Goal: Task Accomplishment & Management: Complete application form

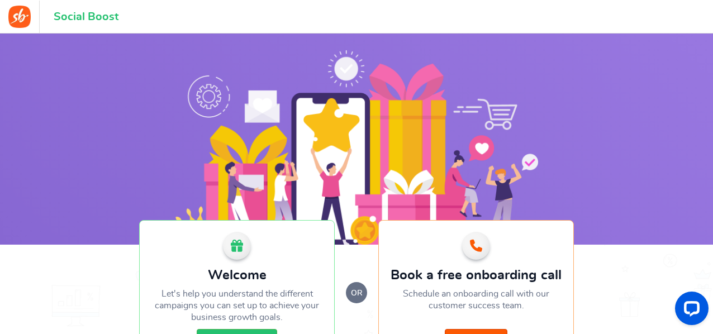
scroll to position [134, 0]
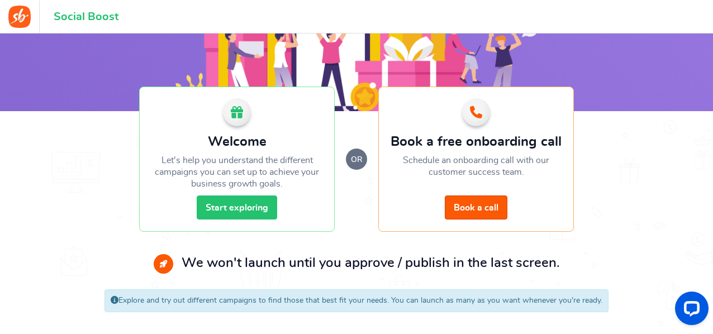
click at [236, 209] on link "Start exploring" at bounding box center [237, 208] width 81 height 24
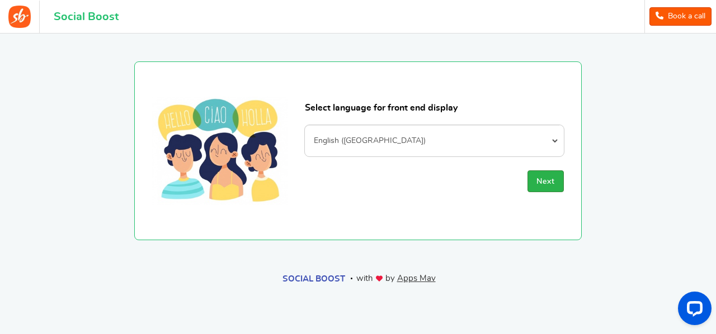
click at [552, 186] on button "Next" at bounding box center [545, 182] width 36 height 22
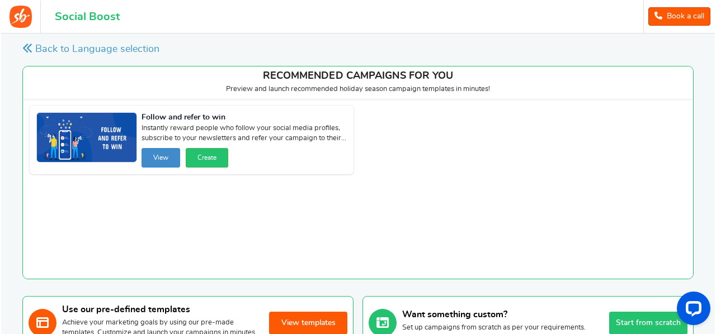
scroll to position [112, 0]
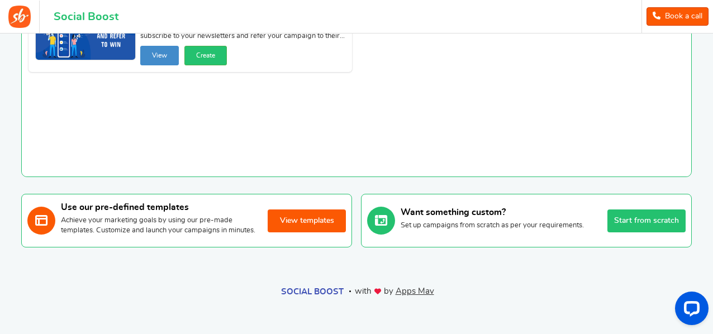
click at [660, 215] on button "Start from scratch" at bounding box center [647, 221] width 78 height 23
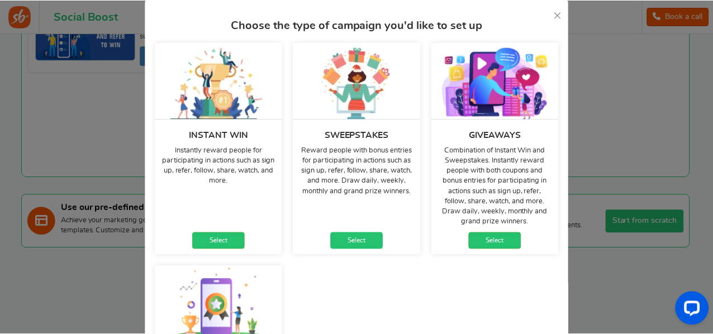
scroll to position [34, 0]
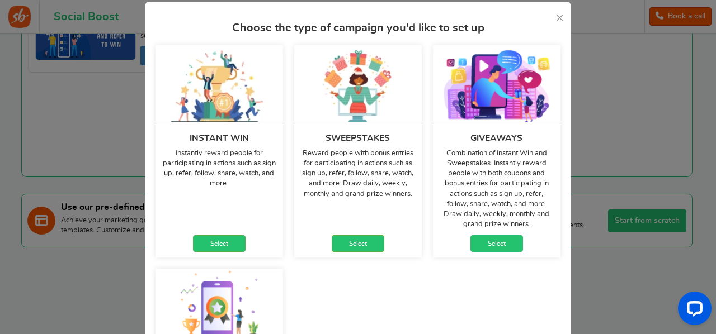
click at [503, 243] on link "Select" at bounding box center [496, 243] width 53 height 17
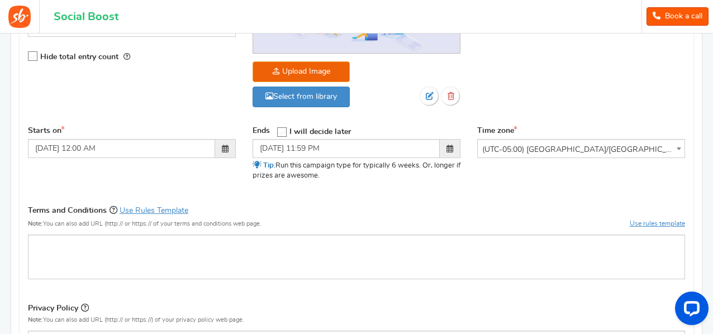
scroll to position [414, 0]
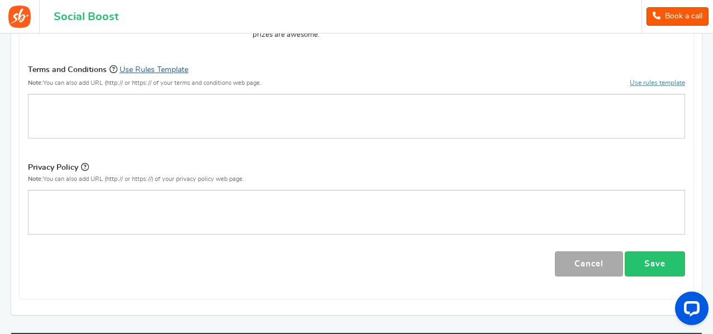
click at [145, 66] on link "Use Rules Template" at bounding box center [154, 70] width 69 height 8
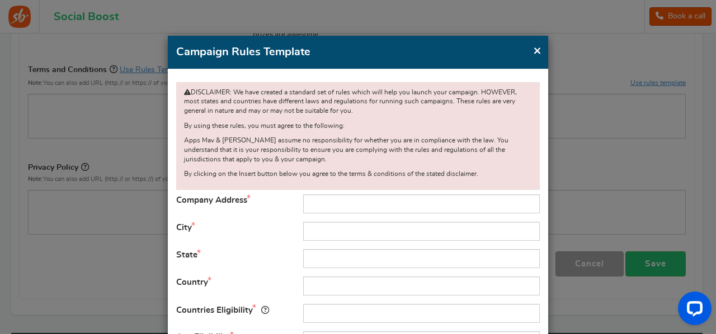
click at [535, 53] on span "×" at bounding box center [537, 51] width 8 height 14
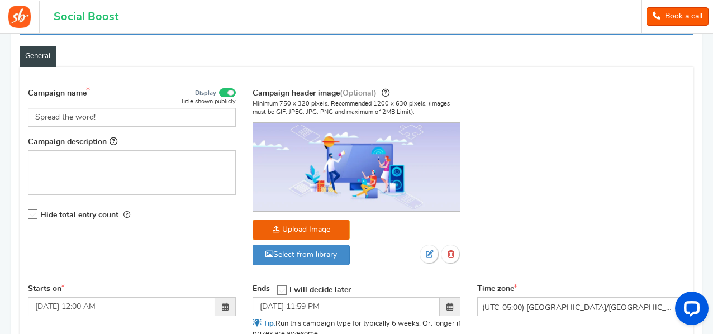
scroll to position [73, 0]
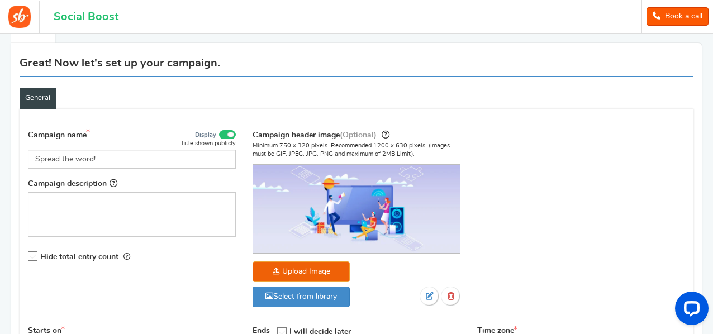
click at [132, 148] on div "Campaign name Display Title shown publicly Spread the word! This will be shown …" at bounding box center [132, 149] width 208 height 40
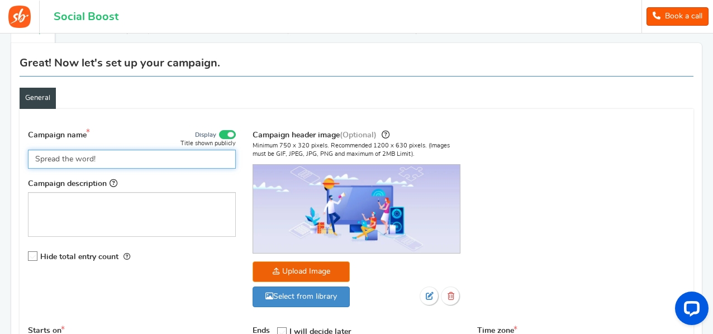
click at [136, 155] on input "Spread the word!" at bounding box center [132, 159] width 208 height 19
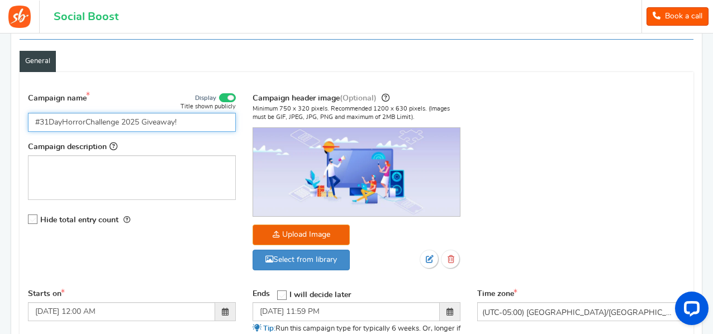
scroll to position [0, 0]
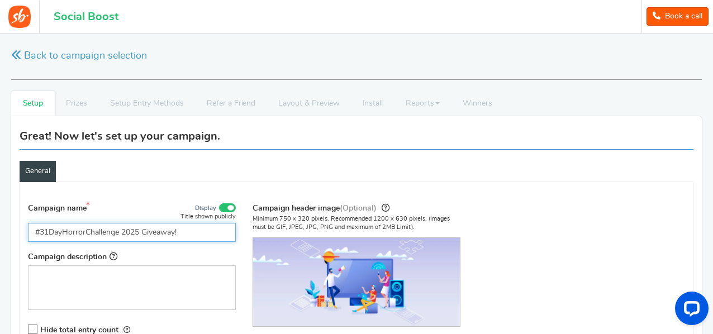
type input "#31DayHorrorChallenge 2025 Giveaway!"
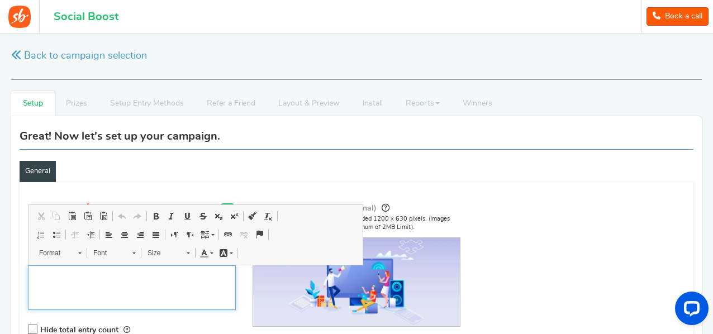
click at [94, 272] on p "Editor, competition_desc" at bounding box center [131, 274] width 193 height 11
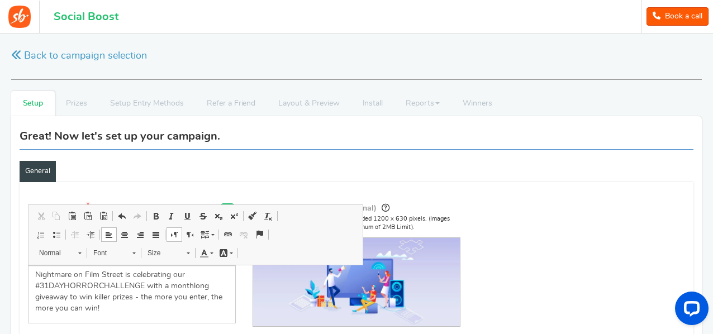
click at [565, 277] on div "Campaign name Display Title shown publicly #31DayHorrorChallenge 2025 Giveaway!…" at bounding box center [357, 297] width 674 height 202
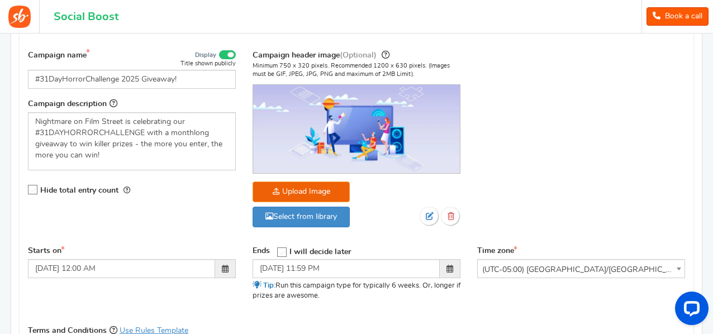
scroll to position [195, 0]
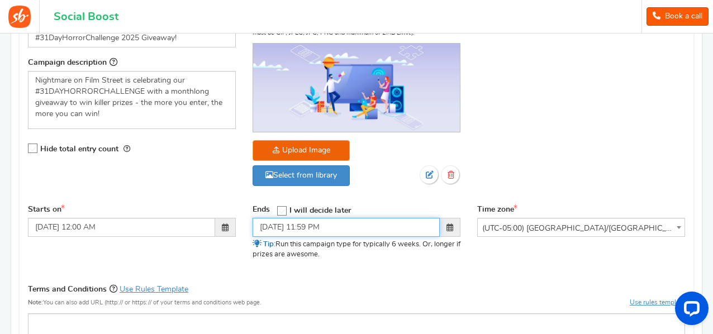
click at [323, 230] on input "[DATE] 11:59 PM" at bounding box center [346, 227] width 187 height 19
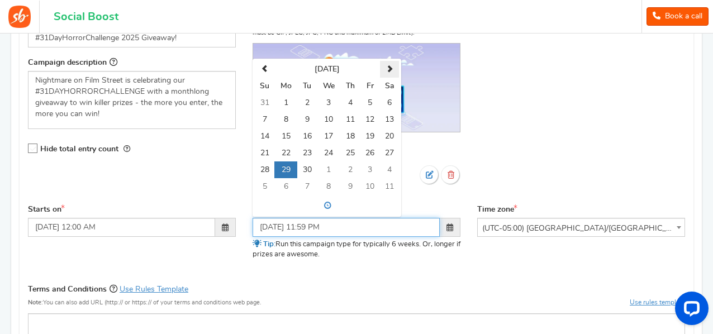
click at [391, 65] on th at bounding box center [389, 69] width 19 height 17
click at [371, 168] on td "31" at bounding box center [371, 170] width 20 height 17
type input "[DATE] 11:59 PM"
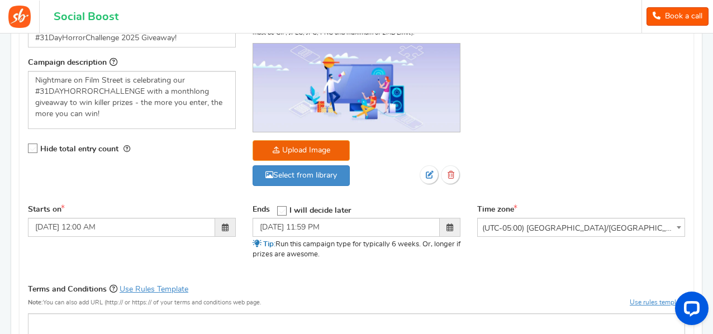
click at [381, 262] on div "Ends Open On I will decide later" at bounding box center [356, 237] width 225 height 64
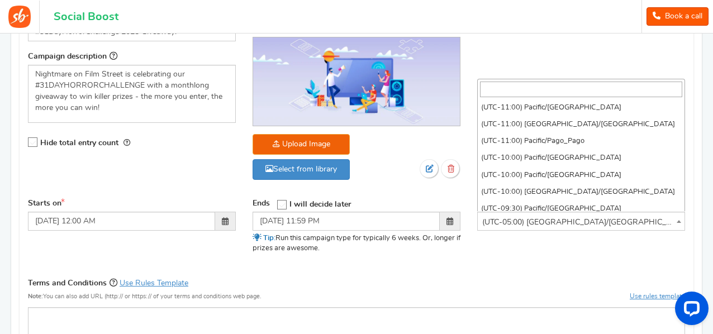
click at [528, 219] on span "(UTC-05:00) [GEOGRAPHIC_DATA]/[GEOGRAPHIC_DATA]" at bounding box center [581, 222] width 207 height 20
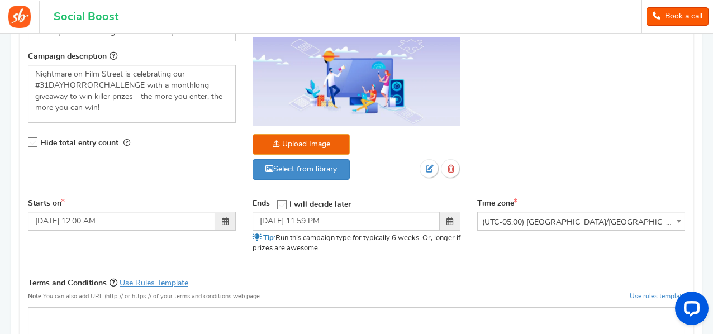
click at [439, 262] on div "Starts on [DATE] 12:00 AM Ends Open On" at bounding box center [357, 233] width 674 height 70
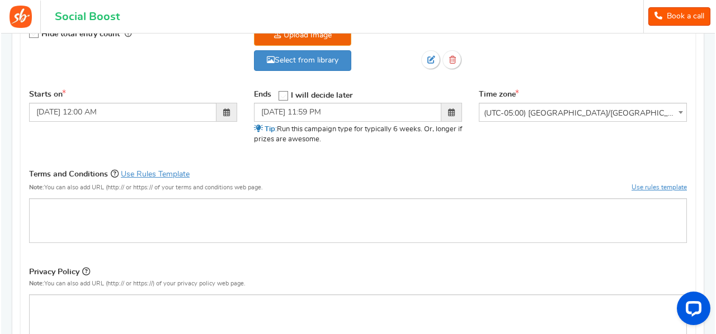
scroll to position [312, 0]
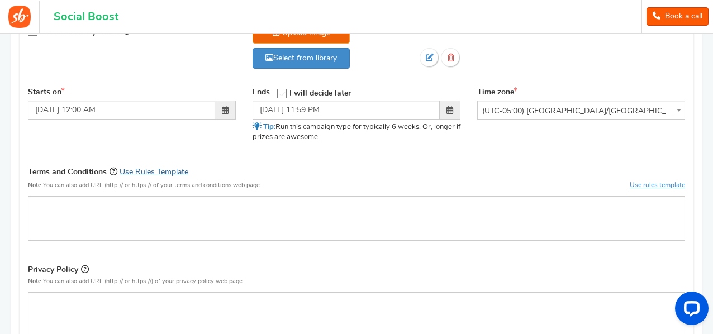
click at [138, 168] on link "Use Rules Template" at bounding box center [154, 172] width 69 height 8
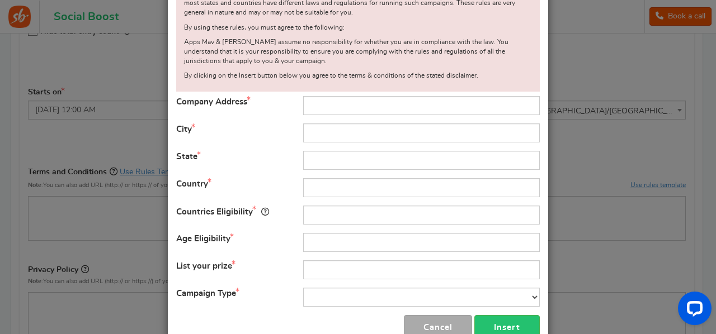
scroll to position [101, 0]
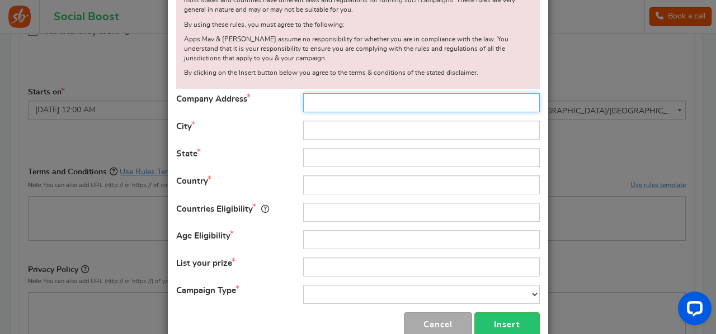
click at [330, 103] on input "text" at bounding box center [421, 102] width 237 height 19
type input "Box 392"
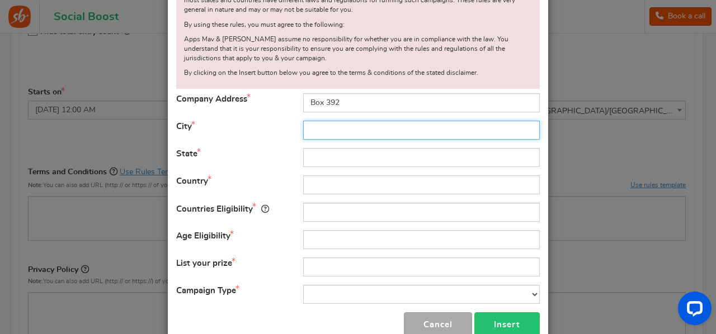
click at [345, 135] on input "text" at bounding box center [421, 130] width 237 height 19
type input "[PERSON_NAME]"
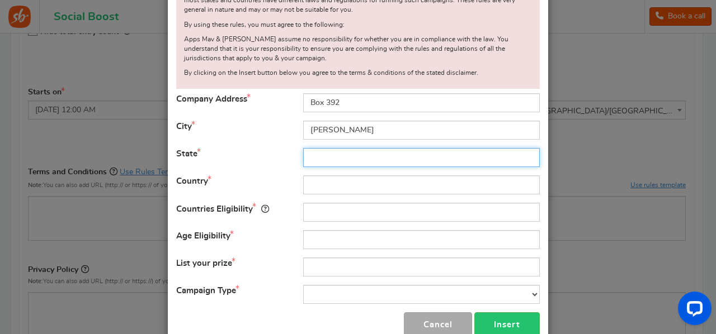
click at [329, 153] on input "text" at bounding box center [421, 157] width 237 height 19
click at [321, 150] on input "Mantob" at bounding box center [421, 157] width 237 height 19
click at [322, 153] on input "Mantob" at bounding box center [421, 157] width 237 height 19
click at [376, 157] on input "Manitob" at bounding box center [421, 157] width 237 height 19
type input "[GEOGRAPHIC_DATA]"
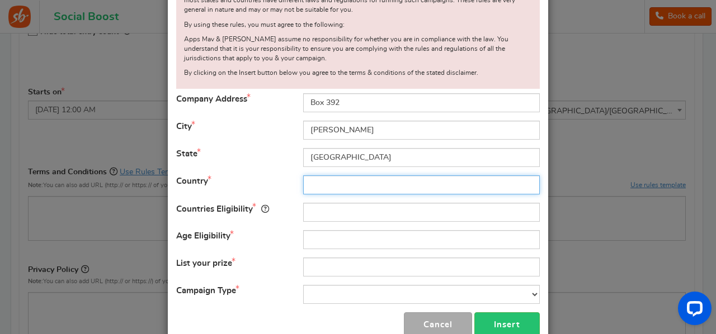
click at [306, 185] on input "text" at bounding box center [421, 185] width 237 height 19
type input "[GEOGRAPHIC_DATA]"
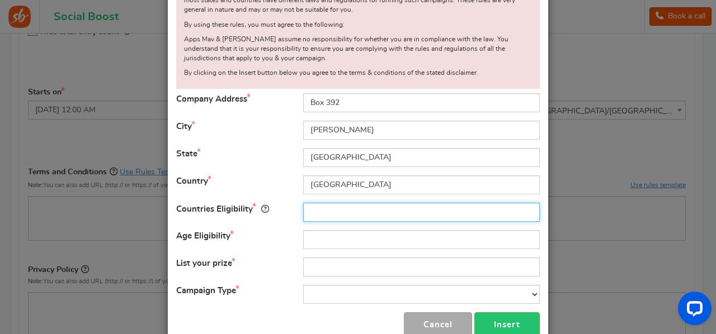
click at [328, 212] on input "text" at bounding box center [421, 212] width 237 height 19
type input "a"
type input "[GEOGRAPHIC_DATA], [GEOGRAPHIC_DATA], International"
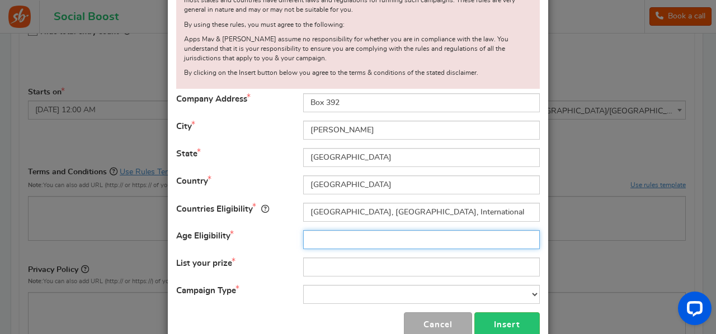
click at [342, 242] on input "text" at bounding box center [421, 239] width 237 height 19
type input "18+"
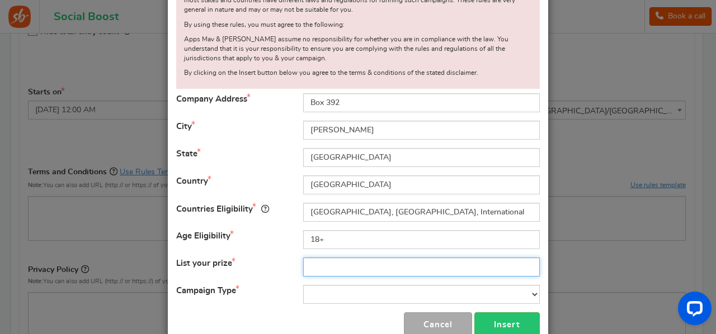
click at [353, 270] on input "text" at bounding box center [421, 267] width 237 height 19
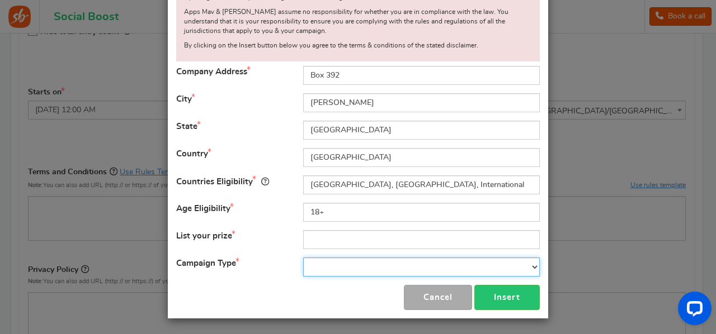
click at [339, 264] on select "Contest Giveaway Lottery Offer Raffle Sweepstakes Other" at bounding box center [421, 267] width 237 height 19
select select "Giveaway"
click at [303, 258] on select "Contest Giveaway Lottery Offer Raffle Sweepstakes Other" at bounding box center [421, 267] width 237 height 19
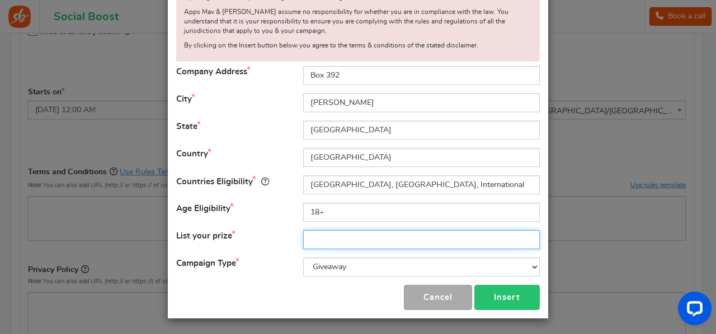
click at [333, 239] on input "text" at bounding box center [421, 239] width 237 height 19
paste input "RE-ANIMATOR 40th Anniversary Deluxe Edition Boxset"
paste input "'[PERSON_NAME] Re-Animator and Other Tales' paperback"
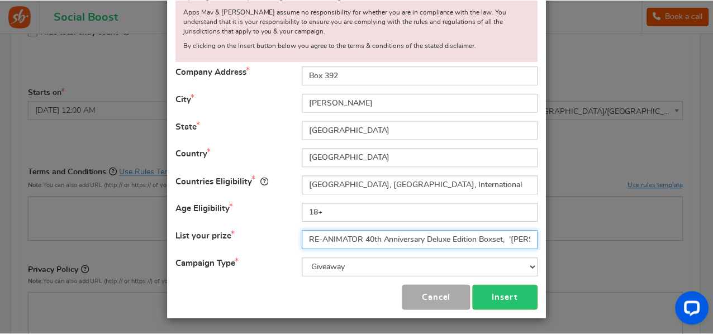
scroll to position [0, 182]
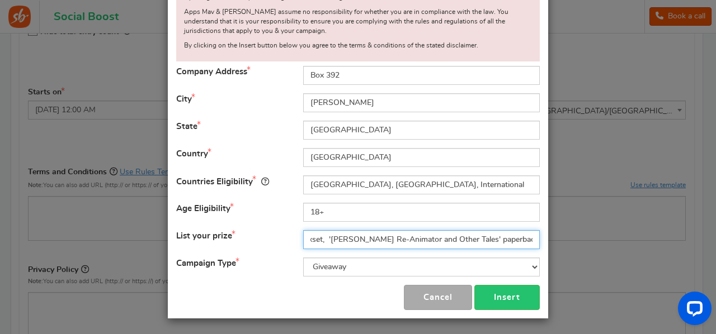
drag, startPoint x: 507, startPoint y: 239, endPoint x: 585, endPoint y: 251, distance: 79.2
click at [585, 251] on div "× Close Campaign Rules Template DISCLAIMER: We have created a standard set of r…" at bounding box center [358, 167] width 716 height 334
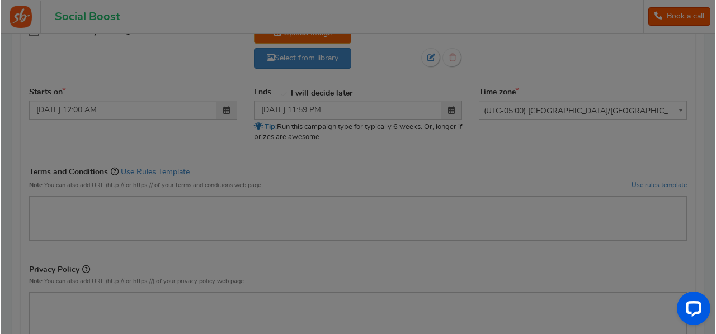
scroll to position [110, 0]
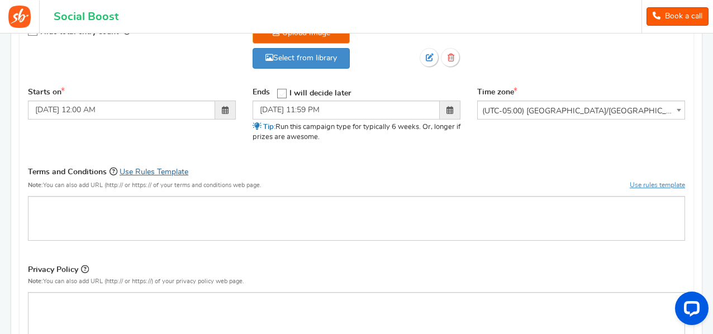
click at [161, 171] on link "Use Rules Template" at bounding box center [154, 172] width 69 height 8
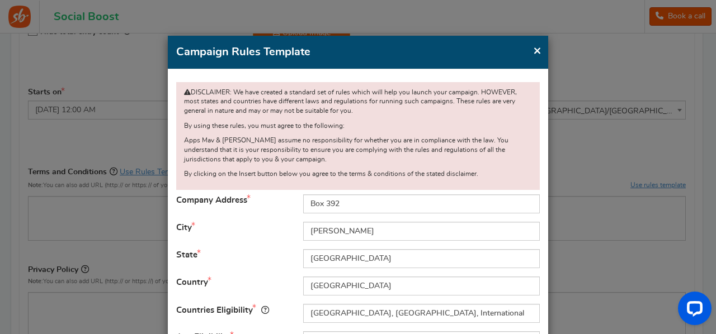
scroll to position [129, 0]
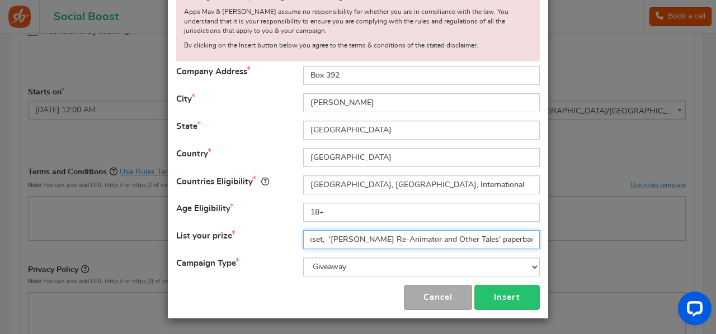
click at [530, 241] on input "RE-ANIMATOR 40th Anniversary Deluxe Edition Boxset, '[PERSON_NAME] Re-Animator …" at bounding box center [421, 239] width 237 height 19
paste input "Signed copy of Cocktails from the Crypt"
type input "RE-ANIMATOR 40th Anniversary Deluxe Edition Boxset, '[PERSON_NAME] Re-Animator …"
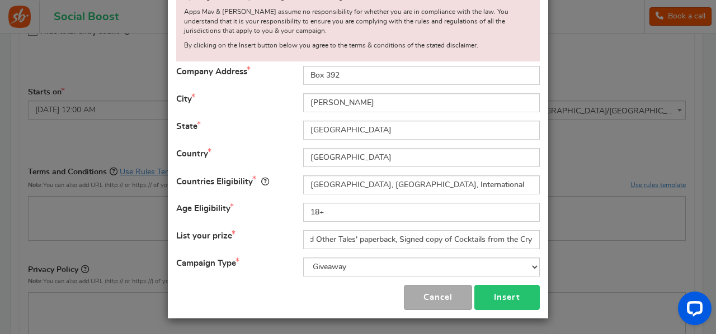
click at [520, 297] on button "Insert" at bounding box center [506, 297] width 65 height 25
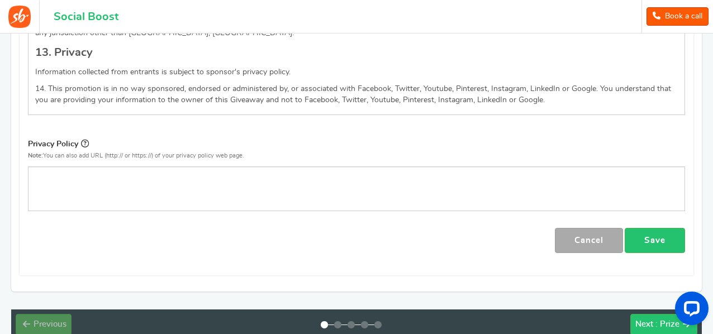
scroll to position [1551, 0]
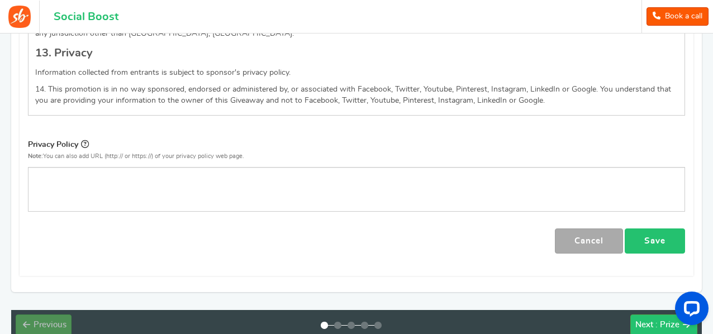
click at [646, 229] on link "Save" at bounding box center [655, 241] width 60 height 25
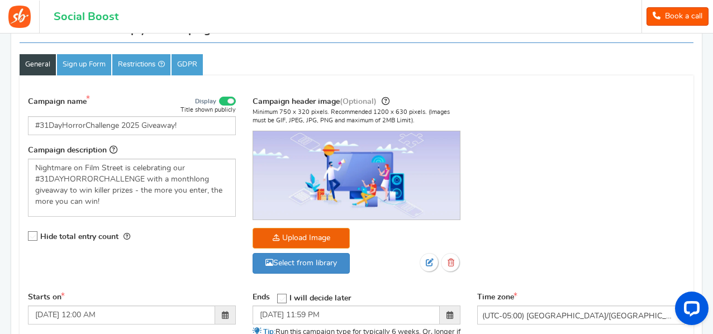
scroll to position [134, 0]
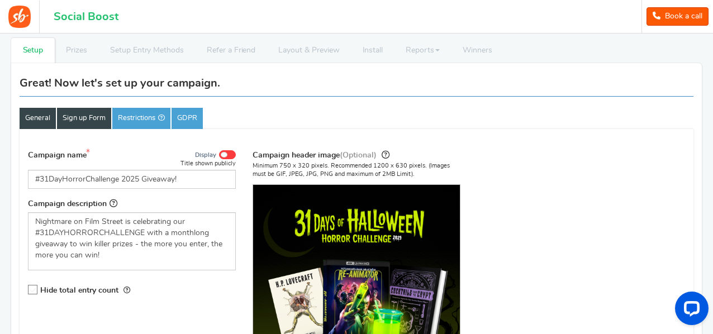
scroll to position [53, 0]
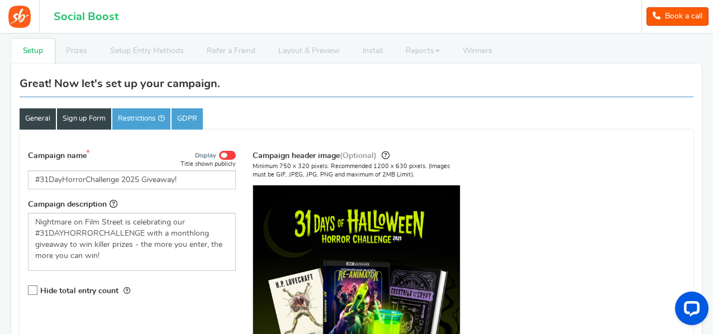
click at [88, 115] on link "Sign up Form" at bounding box center [84, 118] width 54 height 21
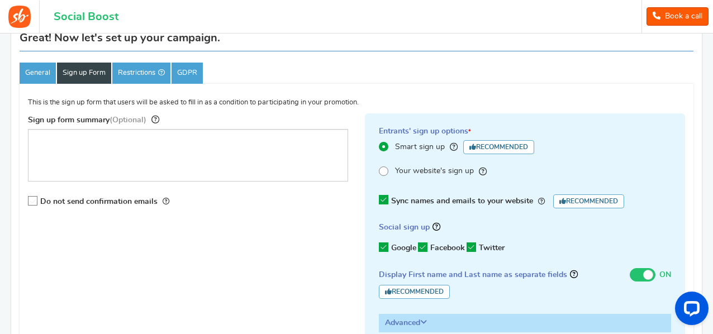
scroll to position [100, 0]
click at [385, 202] on icon at bounding box center [384, 200] width 10 height 10
click at [380, 202] on input "Sync names and emails to your website Recommended" at bounding box center [380, 199] width 0 height 7
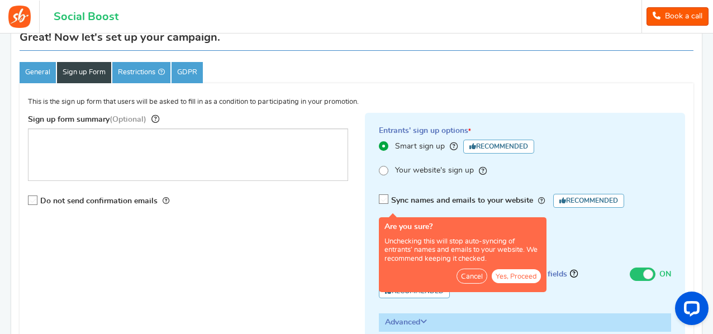
click at [511, 272] on button "Yes, Proceed" at bounding box center [516, 276] width 49 height 14
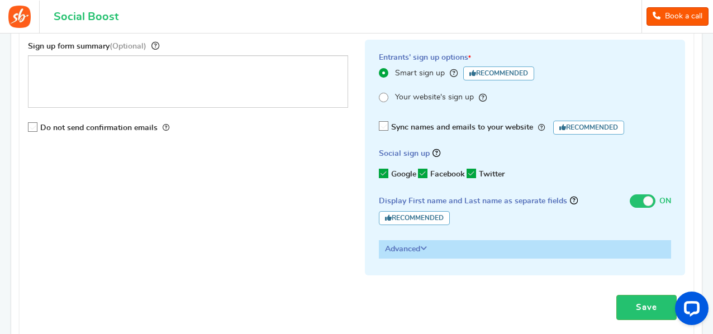
scroll to position [184, 0]
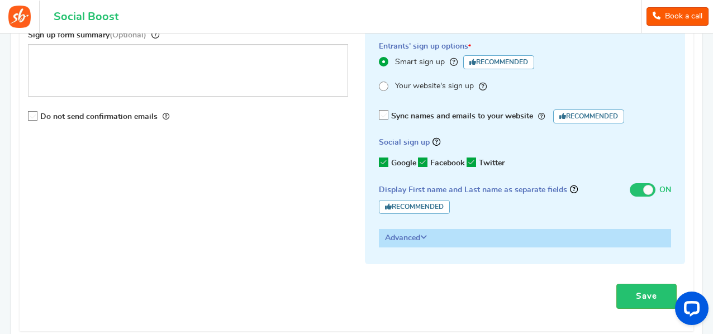
click at [404, 241] on h3 "Advanced" at bounding box center [525, 238] width 291 height 17
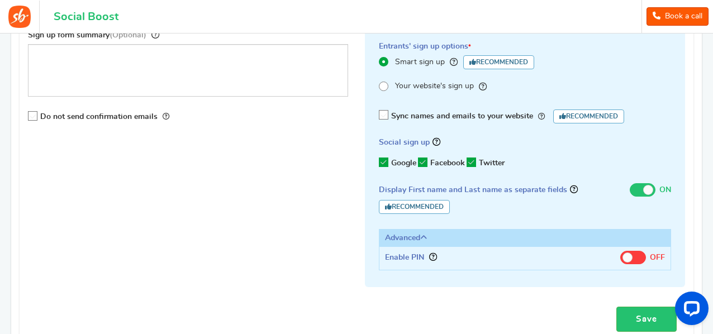
click at [647, 254] on label "ON OFF" at bounding box center [643, 257] width 45 height 14
click at [621, 254] on input "ON OFF" at bounding box center [621, 256] width 0 height 7
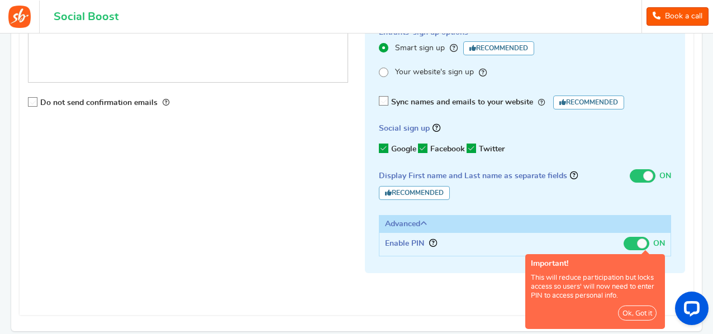
scroll to position [198, 0]
click at [641, 311] on button "Ok, Got it" at bounding box center [637, 312] width 39 height 15
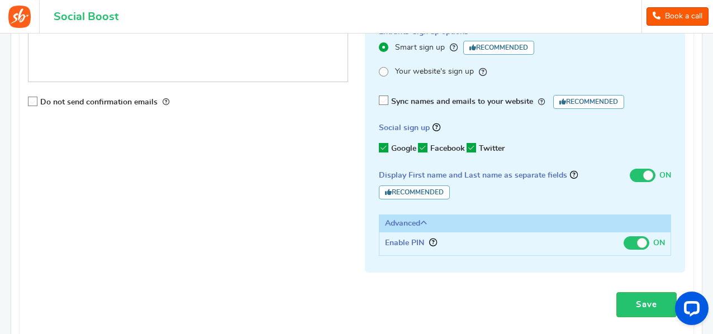
click at [639, 246] on span at bounding box center [637, 243] width 26 height 13
click at [624, 245] on input "ON OFF" at bounding box center [624, 241] width 0 height 7
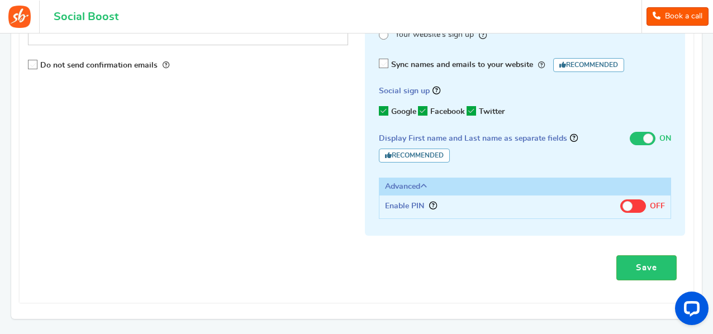
scroll to position [236, 0]
click at [628, 268] on link "Save" at bounding box center [647, 267] width 60 height 25
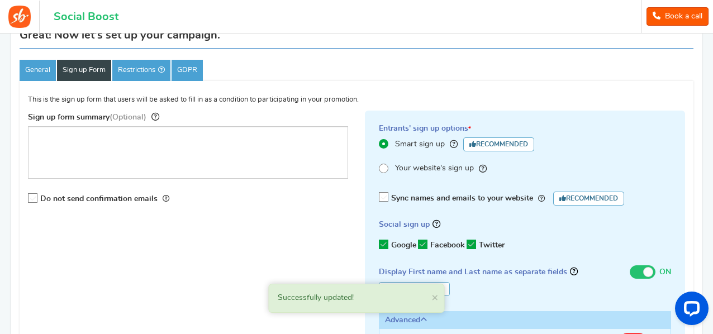
scroll to position [101, 0]
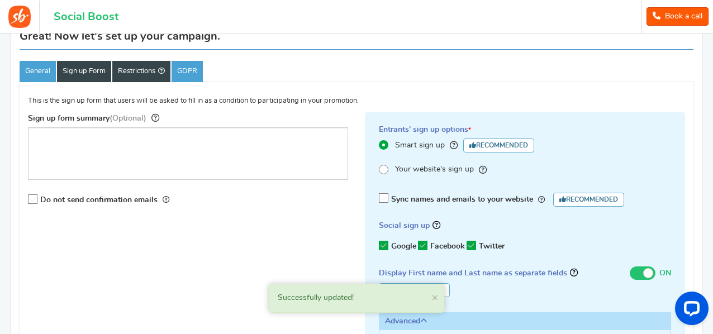
click at [149, 77] on link "Restrictions" at bounding box center [141, 71] width 58 height 21
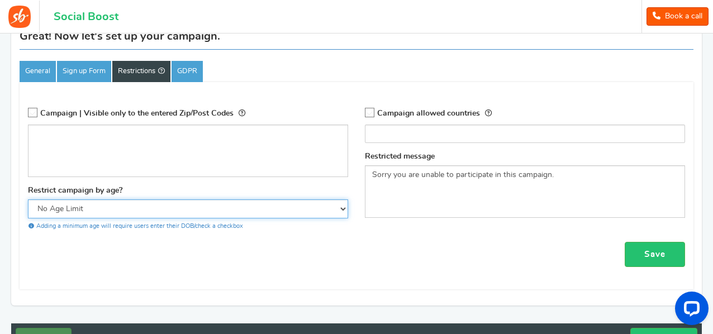
drag, startPoint x: 182, startPoint y: 205, endPoint x: 125, endPoint y: 207, distance: 57.1
click at [125, 207] on select "No Age Limit 13+ Required Checkbox 18+ Required Checkbox 21+ Required Checkbox" at bounding box center [188, 209] width 320 height 19
click at [128, 209] on select "No Age Limit 13+ Required Checkbox 18+ Required Checkbox 21+ Required Checkbox" at bounding box center [188, 209] width 320 height 19
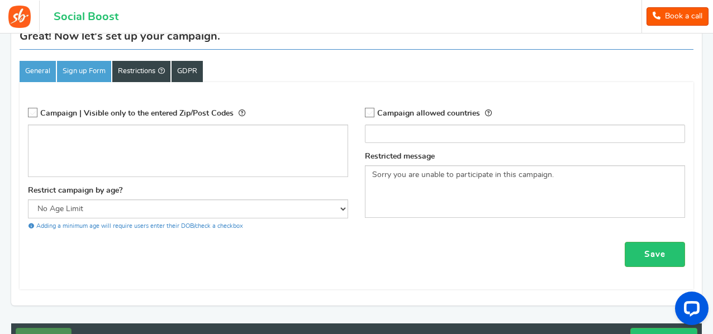
click at [185, 69] on link "GDPR" at bounding box center [187, 71] width 31 height 21
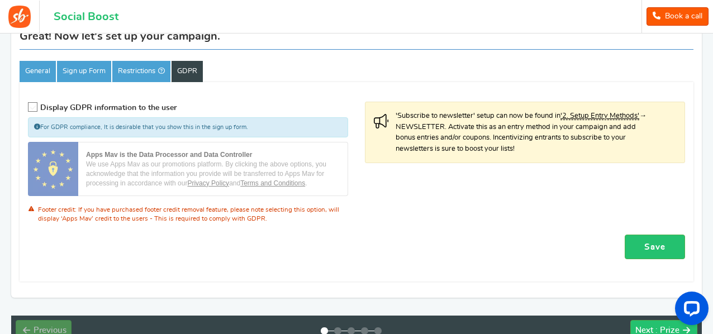
click at [29, 111] on icon at bounding box center [34, 108] width 10 height 10
click at [29, 111] on input "Display GDPR information to the user" at bounding box center [29, 107] width 0 height 7
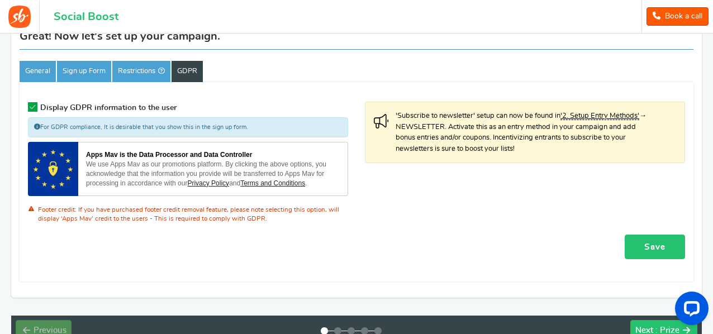
click at [665, 246] on link "Save" at bounding box center [655, 247] width 60 height 25
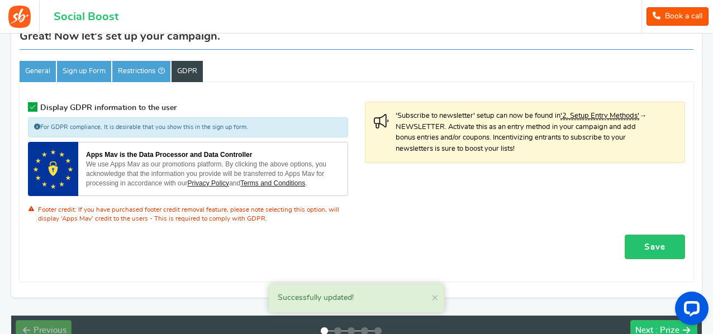
scroll to position [0, 0]
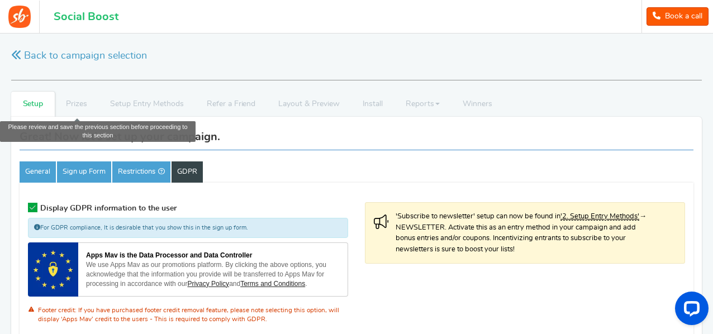
click at [68, 101] on li "Prizes" at bounding box center [77, 104] width 44 height 25
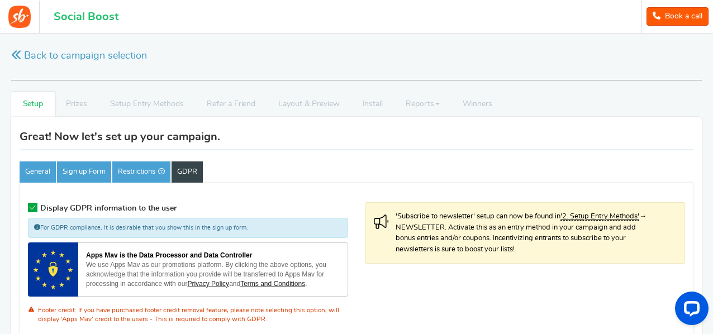
scroll to position [171, 0]
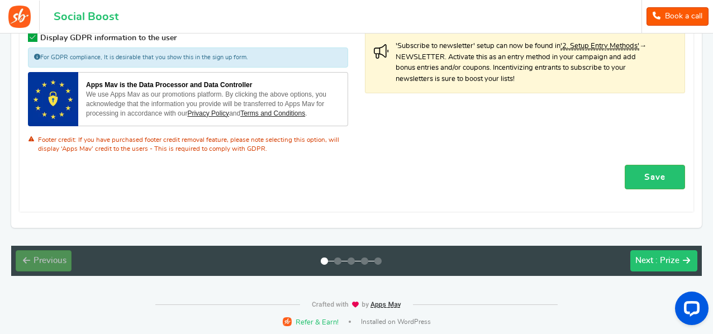
click at [655, 257] on div "Next : Prize" at bounding box center [658, 261] width 44 height 11
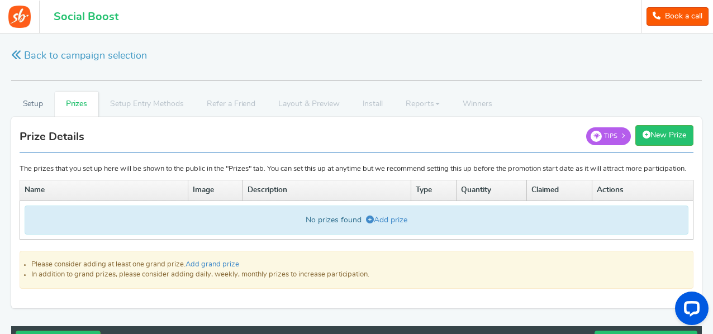
scroll to position [90, 0]
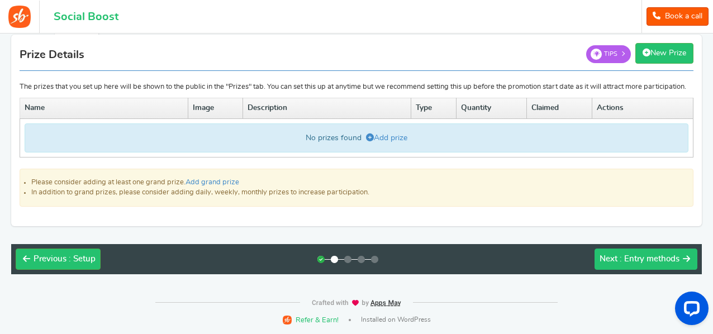
click at [618, 252] on button "Next : Entry methods" at bounding box center [646, 259] width 103 height 21
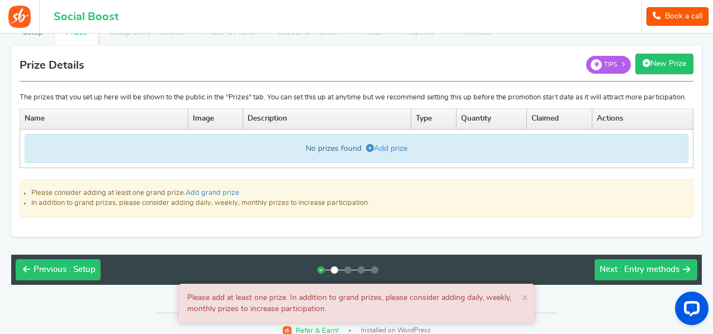
scroll to position [71, 0]
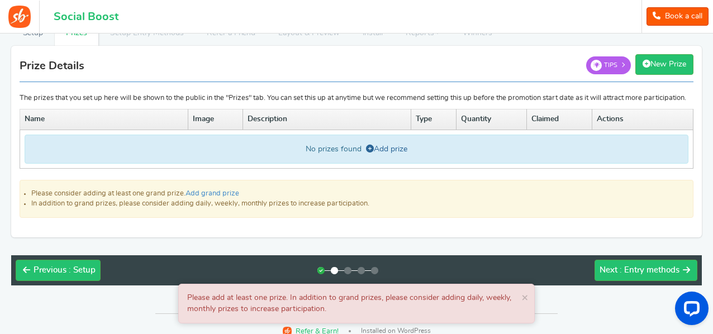
click at [395, 153] on link "Add prize" at bounding box center [386, 149] width 41 height 8
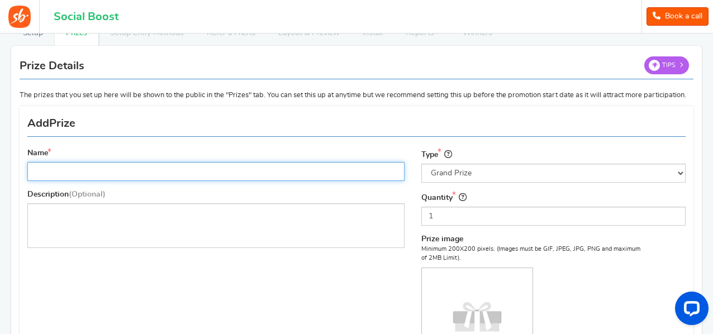
click at [217, 176] on input "Name" at bounding box center [215, 171] width 377 height 19
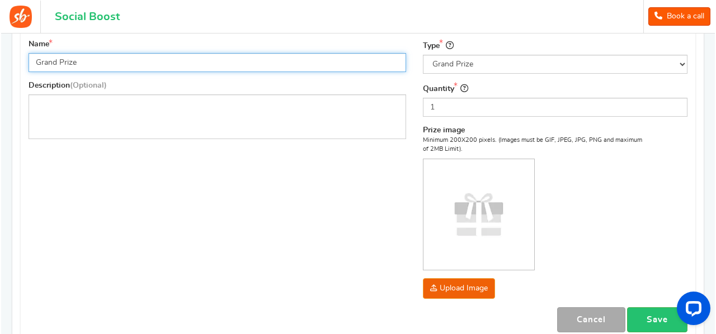
scroll to position [183, 0]
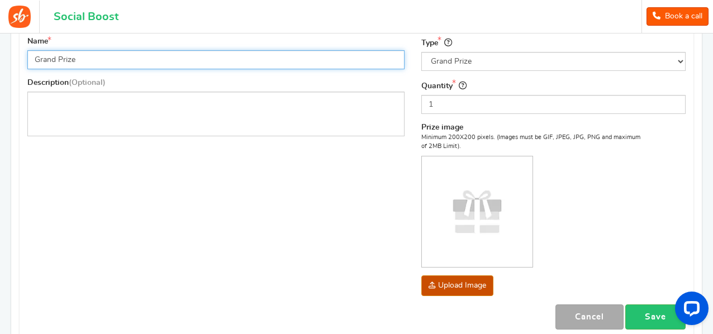
type input "Grand Prize"
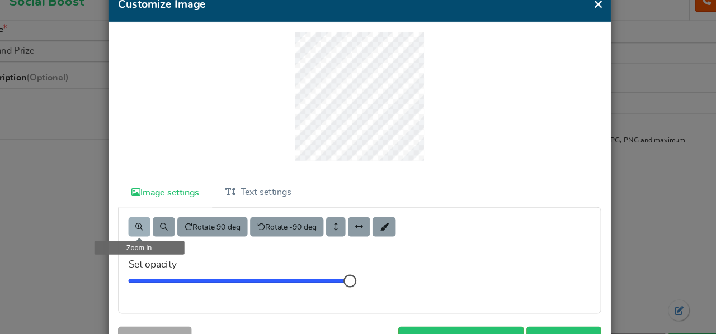
click at [159, 207] on button at bounding box center [166, 212] width 19 height 17
click at [185, 212] on span at bounding box center [188, 212] width 7 height 7
click at [187, 210] on span at bounding box center [188, 212] width 7 height 7
click at [166, 209] on span at bounding box center [166, 212] width 7 height 7
click at [189, 210] on button at bounding box center [187, 212] width 19 height 17
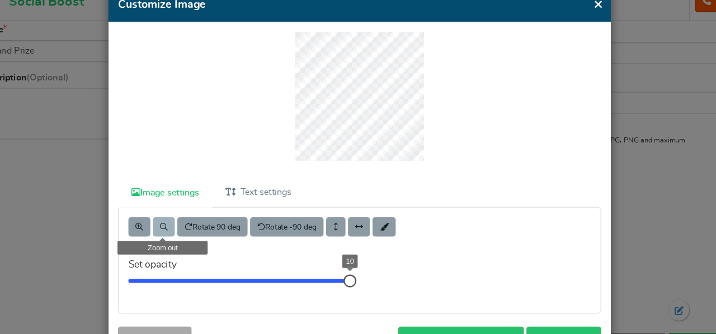
click at [189, 210] on button at bounding box center [187, 212] width 19 height 17
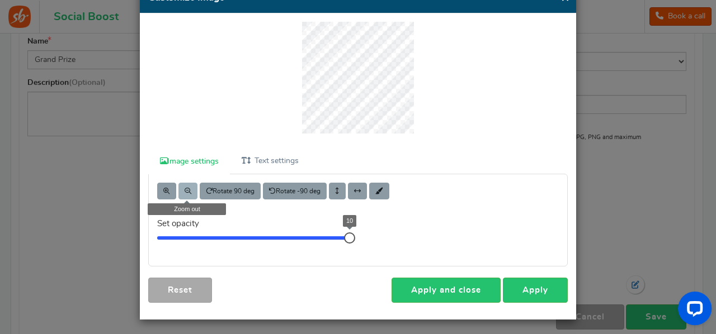
click at [187, 191] on span at bounding box center [188, 191] width 7 height 7
click at [527, 283] on link "Apply" at bounding box center [535, 290] width 65 height 25
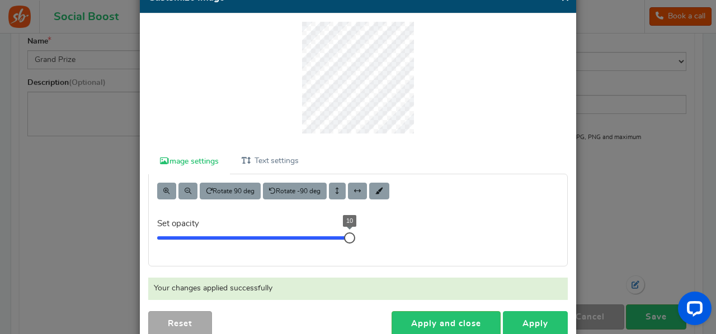
click at [527, 316] on link "Apply" at bounding box center [535, 323] width 65 height 25
click at [451, 316] on link "Apply and close" at bounding box center [445, 323] width 109 height 25
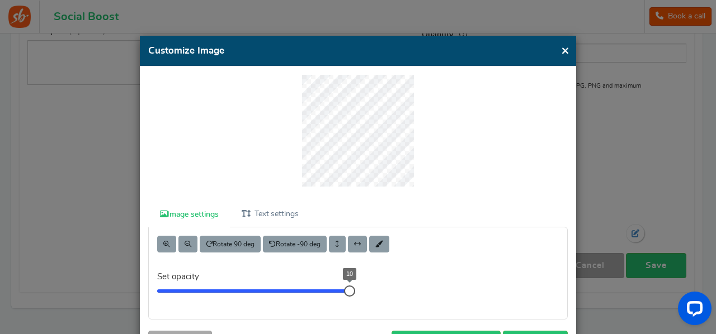
scroll to position [48, 0]
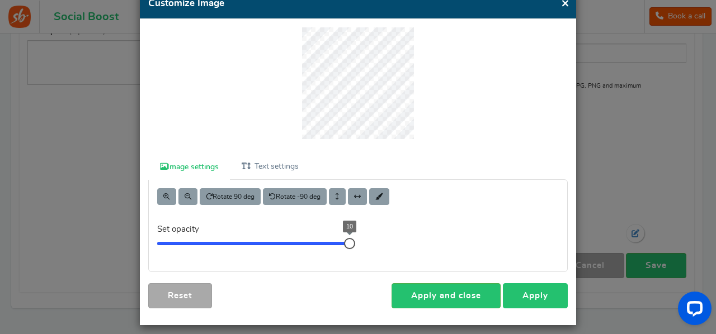
click at [540, 294] on link "Apply" at bounding box center [535, 295] width 65 height 25
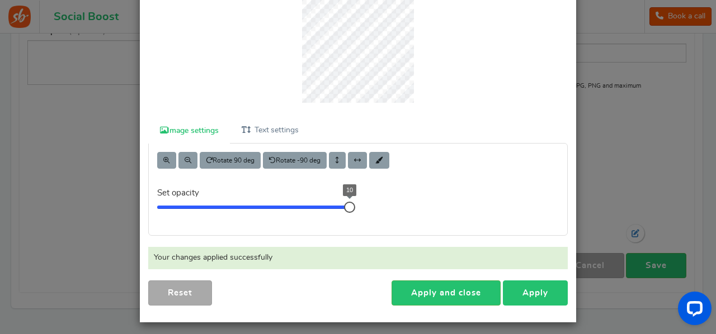
scroll to position [87, 0]
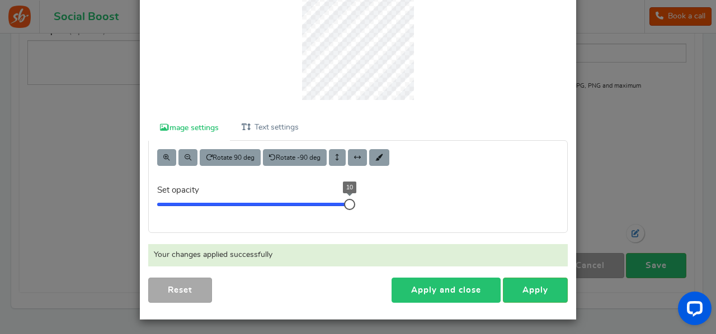
click at [458, 293] on link "Apply and close" at bounding box center [445, 290] width 109 height 25
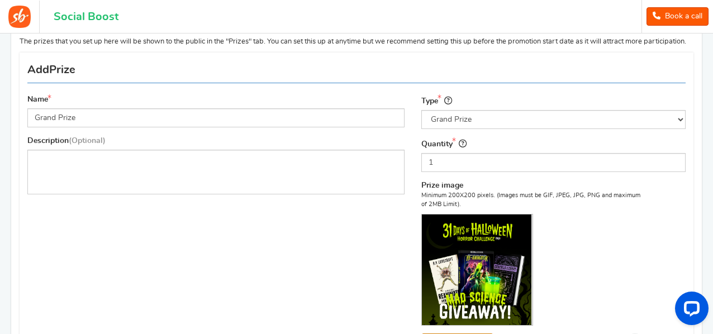
scroll to position [122, 0]
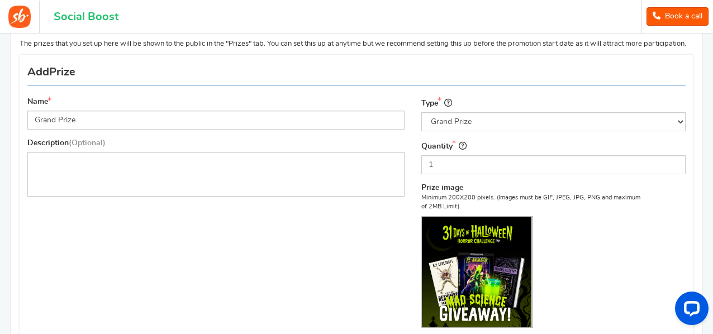
click at [138, 159] on div "Description (Optional)" at bounding box center [215, 167] width 377 height 59
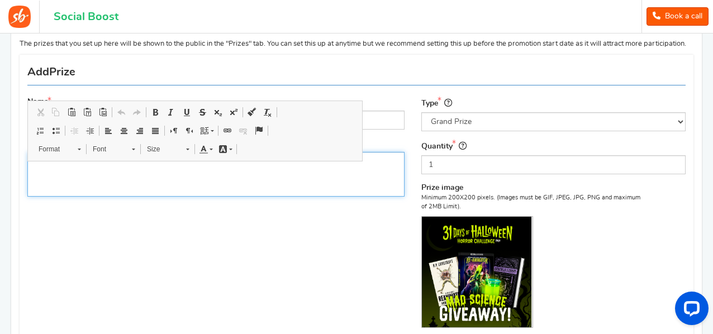
click at [142, 167] on p "Editor, prize_description" at bounding box center [216, 161] width 363 height 11
click at [277, 186] on div "Editor, prize_description" at bounding box center [215, 174] width 377 height 45
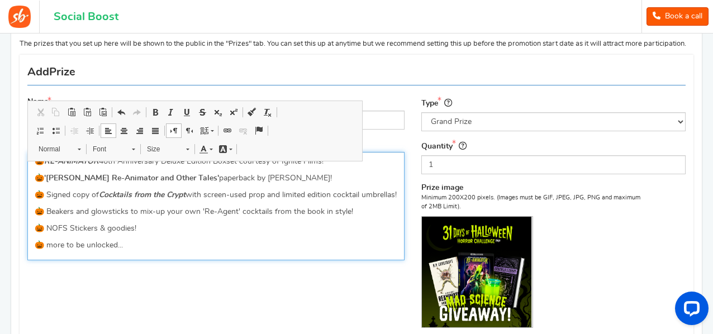
scroll to position [288, 0]
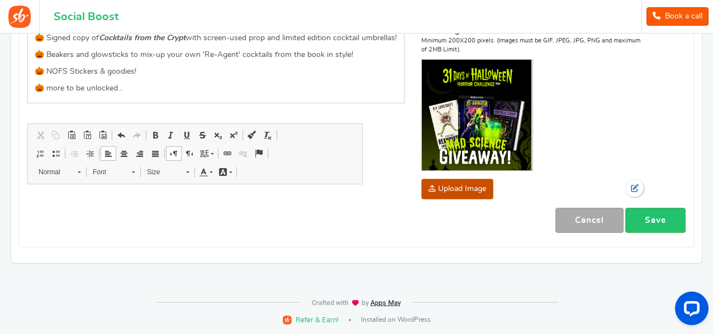
click at [310, 240] on div "Name Grand Prize Description (Optional) 🎃 RE-ANIMATOR 40th Anniversary Deluxe E…" at bounding box center [356, 72] width 675 height 338
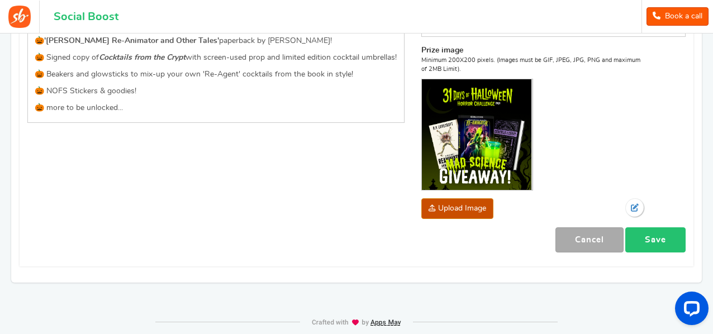
click at [646, 245] on link "Save" at bounding box center [656, 240] width 60 height 25
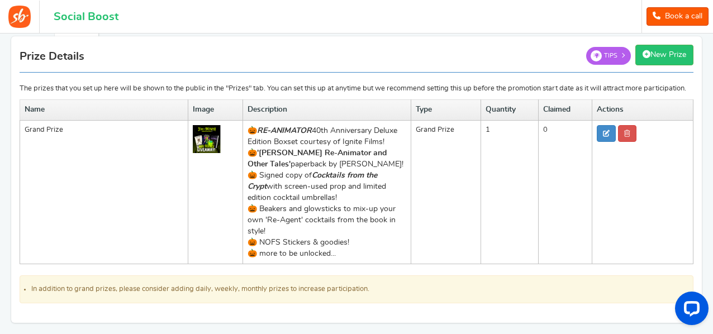
scroll to position [79, 0]
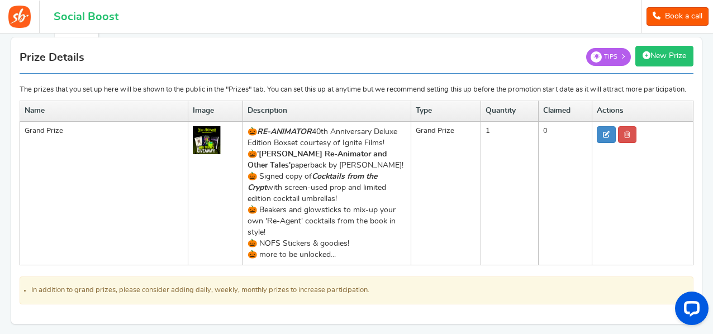
click at [673, 56] on link "New Prize" at bounding box center [665, 56] width 58 height 21
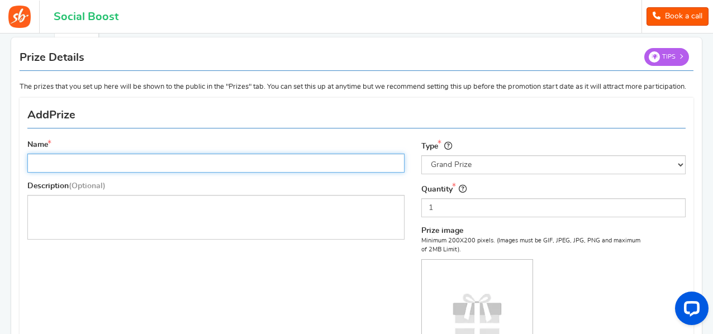
click at [146, 173] on input "Name" at bounding box center [215, 163] width 377 height 19
type input "Second Prize"
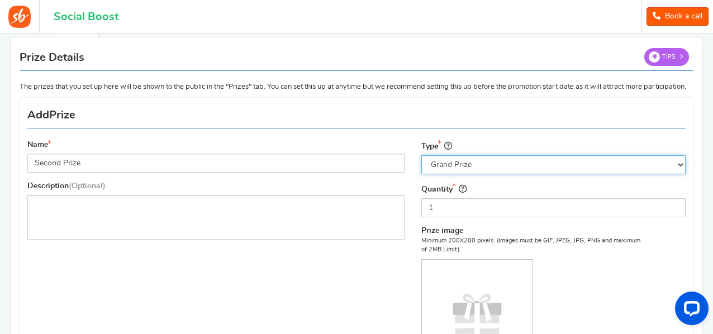
click at [435, 174] on select "Select the prize type Grand Prize Daily Prize Weekly Prize Monthly Prize" at bounding box center [554, 164] width 264 height 19
click at [422, 164] on select "Select the prize type Grand Prize Daily Prize Weekly Prize Monthly Prize" at bounding box center [554, 164] width 264 height 19
click at [483, 165] on select "Select the prize type Grand Prize Daily Prize Weekly Prize Monthly Prize" at bounding box center [554, 164] width 264 height 19
select select "grand"
click at [422, 164] on select "Select the prize type Grand Prize Daily Prize Weekly Prize Monthly Prize" at bounding box center [554, 164] width 264 height 19
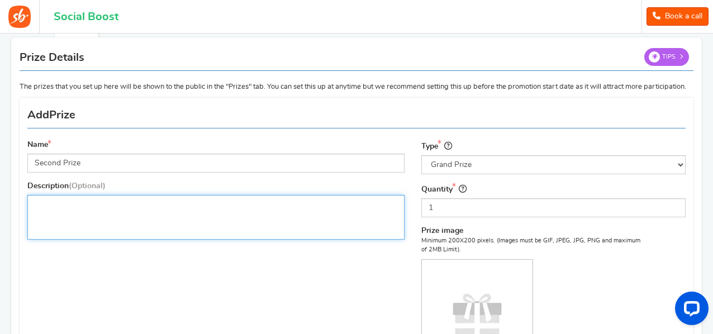
click at [267, 218] on div "Editor, prize_description" at bounding box center [215, 217] width 377 height 45
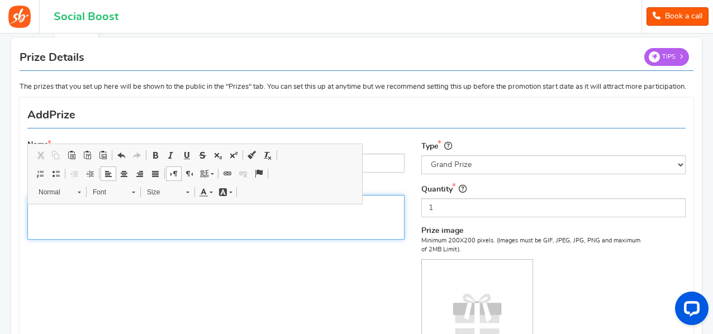
click at [254, 210] on p "Editor, prize_description" at bounding box center [216, 204] width 363 height 11
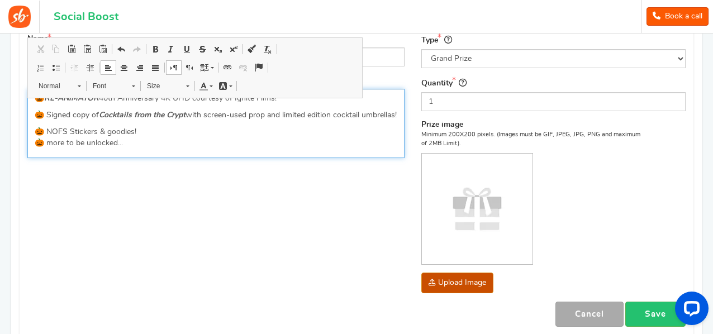
scroll to position [190, 0]
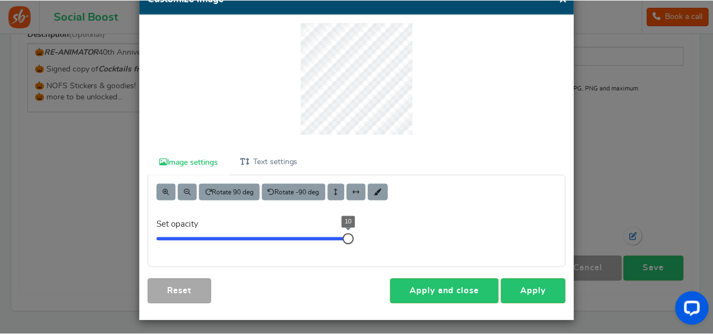
scroll to position [53, 0]
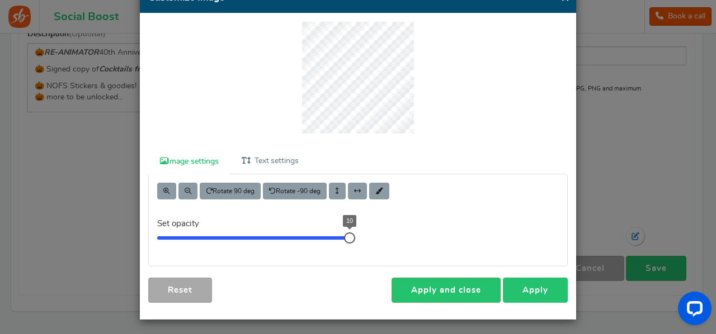
click at [536, 289] on link "Apply" at bounding box center [535, 290] width 65 height 25
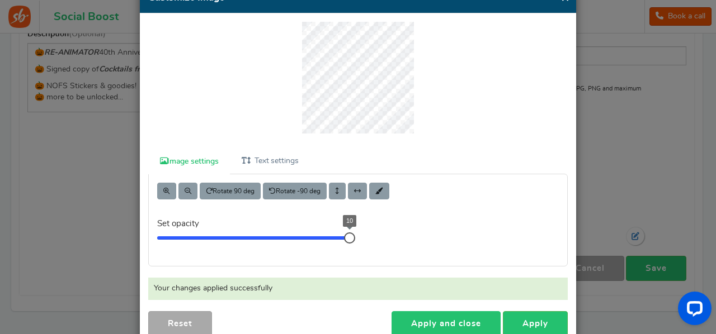
click at [447, 314] on link "Apply and close" at bounding box center [445, 323] width 109 height 25
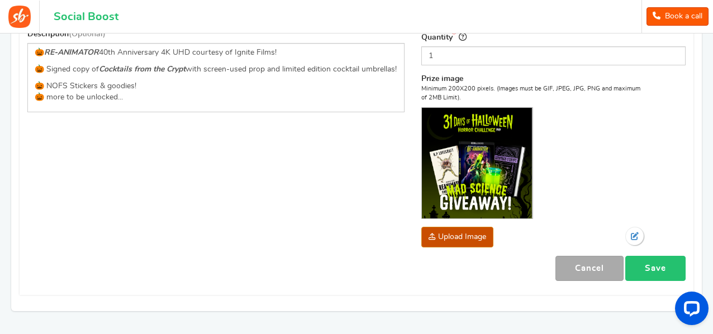
click at [647, 276] on link "Save" at bounding box center [656, 268] width 60 height 25
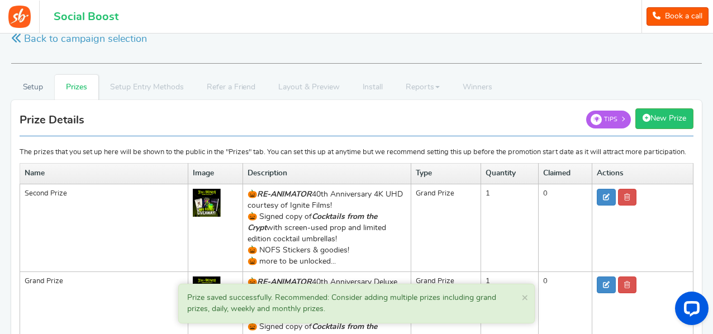
scroll to position [15, 0]
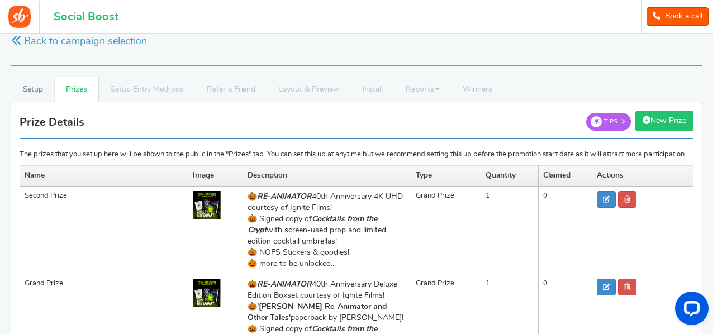
click at [668, 117] on link "New Prize" at bounding box center [665, 121] width 58 height 21
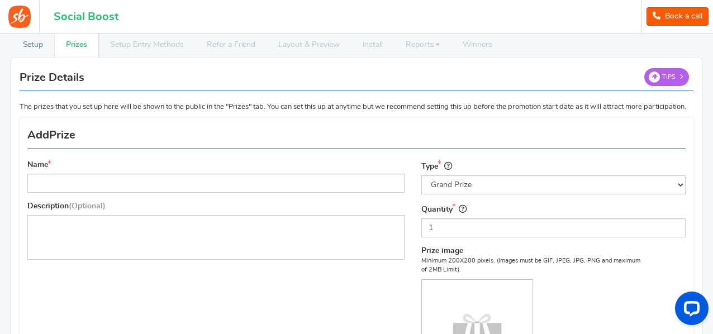
scroll to position [59, 0]
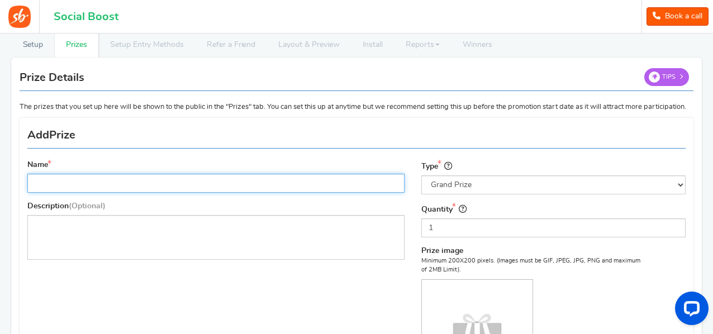
click at [203, 192] on input "Name" at bounding box center [215, 183] width 377 height 19
type input "Third Prize"
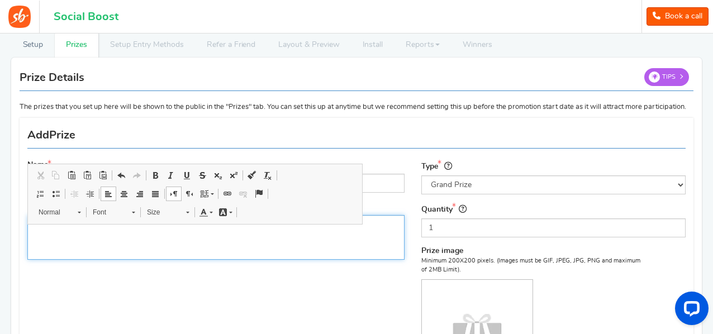
click at [226, 240] on div "Editor, prize_description" at bounding box center [215, 237] width 377 height 45
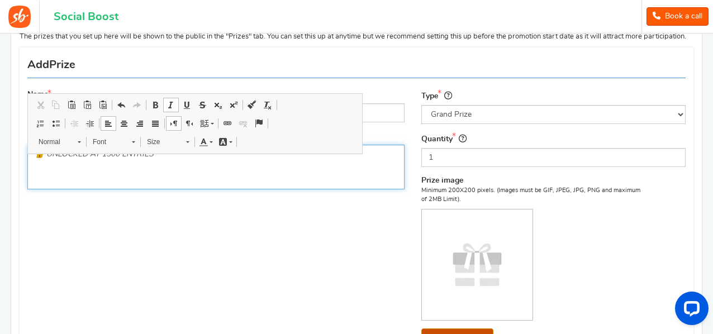
scroll to position [132, 0]
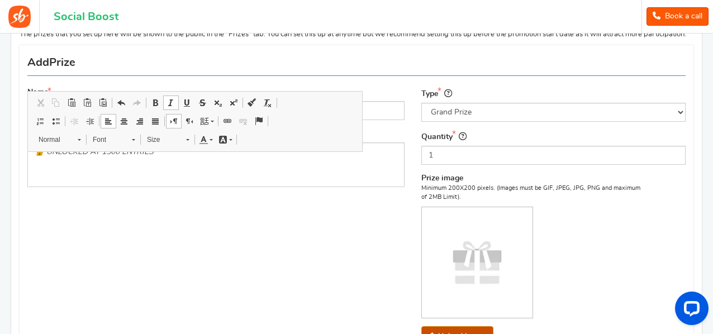
click at [448, 264] on img at bounding box center [477, 262] width 111 height 111
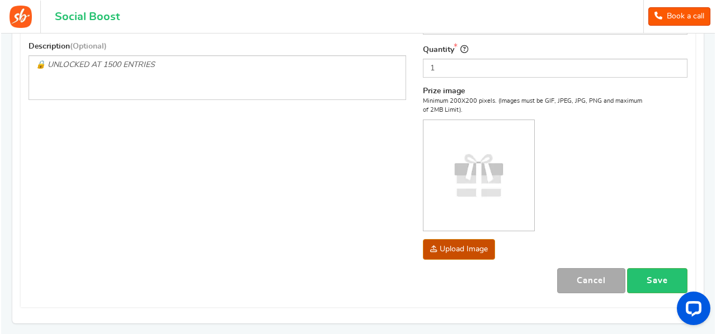
scroll to position [219, 0]
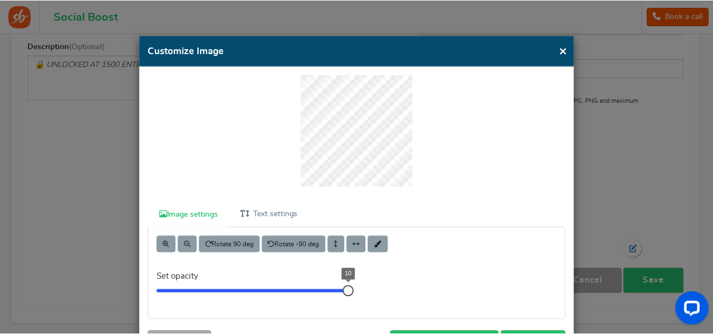
scroll to position [53, 0]
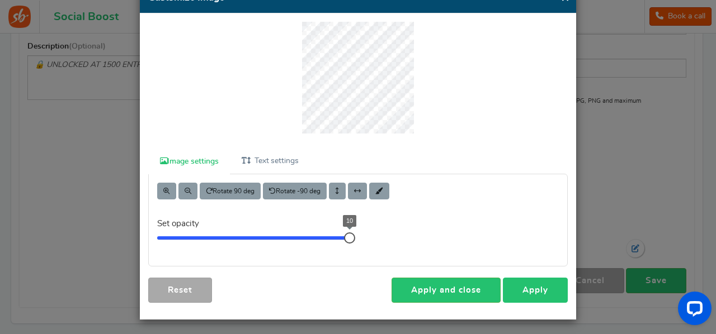
click at [544, 291] on link "Apply" at bounding box center [535, 290] width 65 height 25
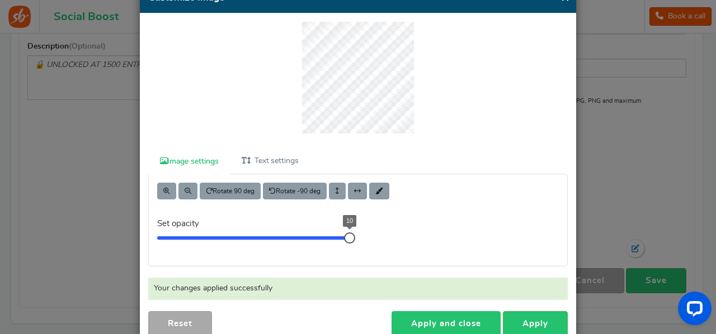
click at [455, 325] on link "Apply and close" at bounding box center [445, 323] width 109 height 25
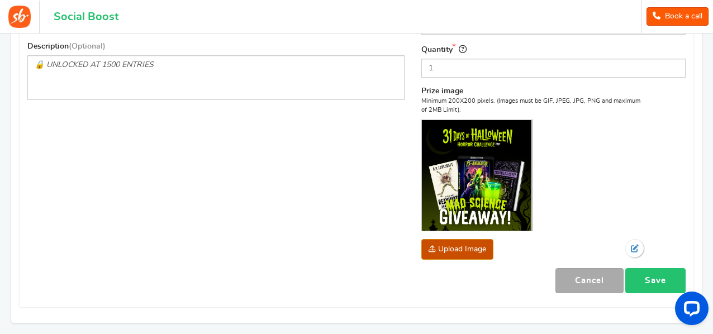
click at [663, 291] on link "Save" at bounding box center [656, 280] width 60 height 25
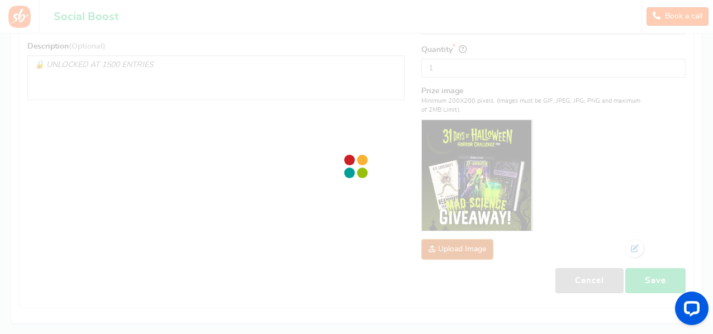
scroll to position [310, 0]
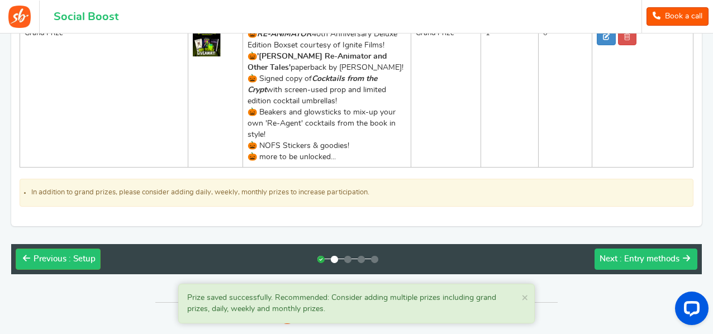
click at [660, 259] on span ": Entry methods" at bounding box center [650, 259] width 60 height 8
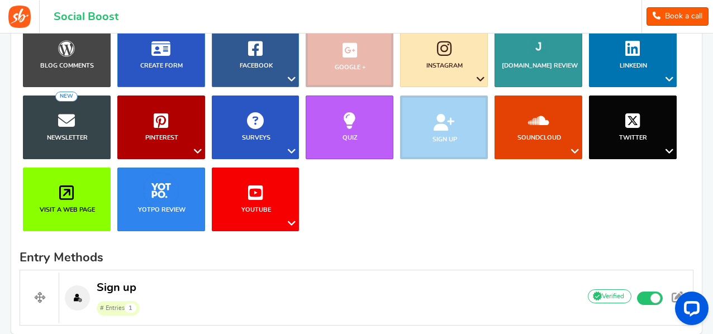
scroll to position [269, 0]
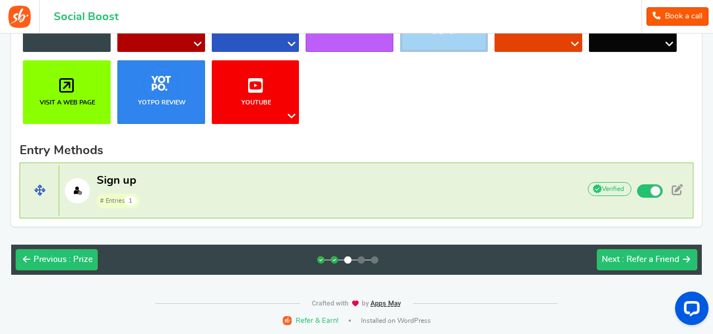
click at [129, 199] on span "1" at bounding box center [131, 201] width 12 height 10
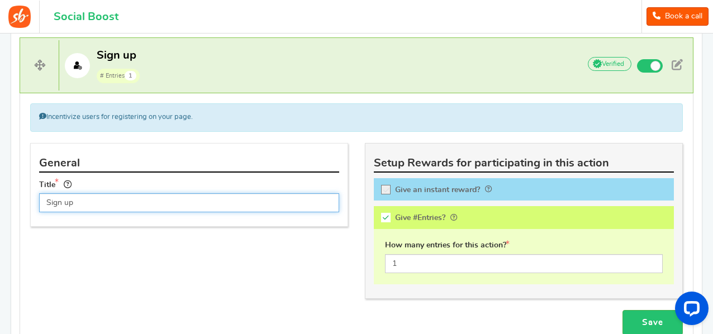
scroll to position [399, 0]
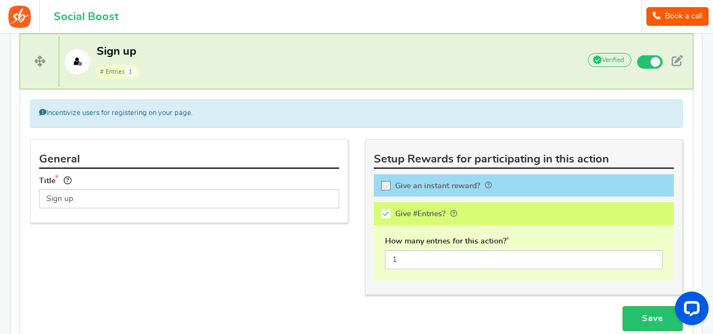
click at [452, 182] on span "Give an instant reward?" at bounding box center [437, 186] width 85 height 8
click at [395, 182] on input "Give an instant reward?" at bounding box center [389, 187] width 11 height 11
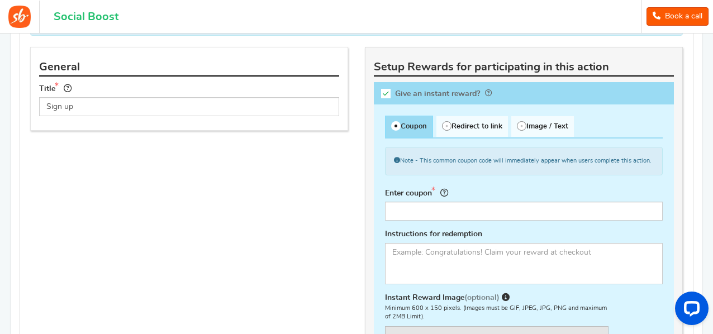
scroll to position [490, 0]
click at [384, 91] on icon at bounding box center [386, 94] width 10 height 10
click at [384, 91] on input "Give an instant reward?" at bounding box center [389, 96] width 11 height 11
checkbox input "false"
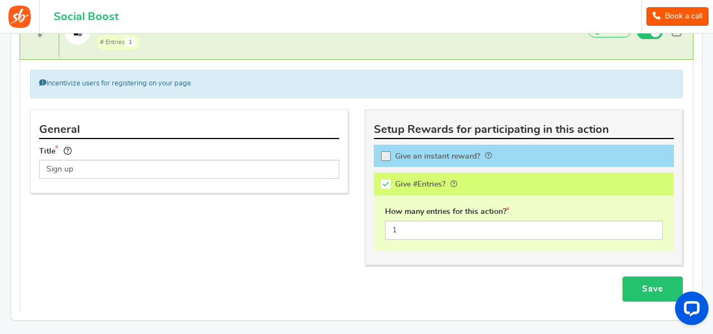
scroll to position [428, 0]
click at [439, 181] on span "Give #Entries?" at bounding box center [420, 185] width 50 height 8
click at [395, 181] on input "Give #Entries?" at bounding box center [389, 186] width 11 height 11
checkbox input "false"
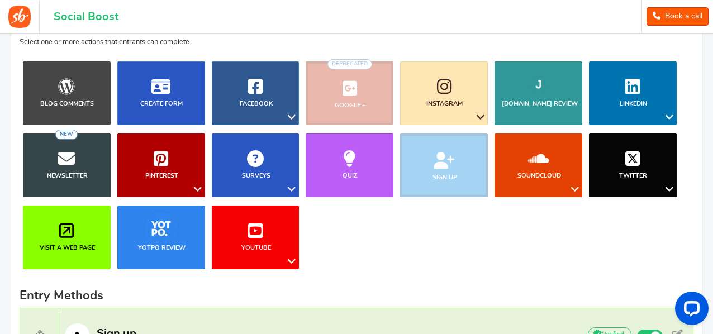
scroll to position [122, 0]
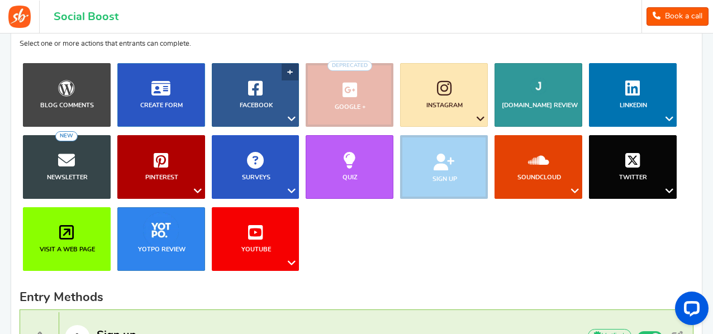
click at [291, 108] on link "Facebook" at bounding box center [256, 95] width 88 height 64
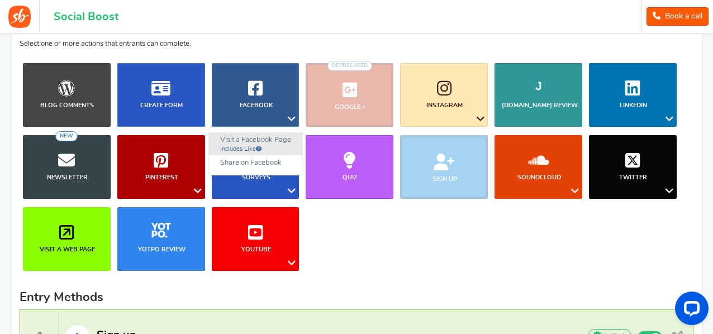
click at [258, 138] on link "Visit a Facebook Page Includes Like" at bounding box center [255, 144] width 93 height 23
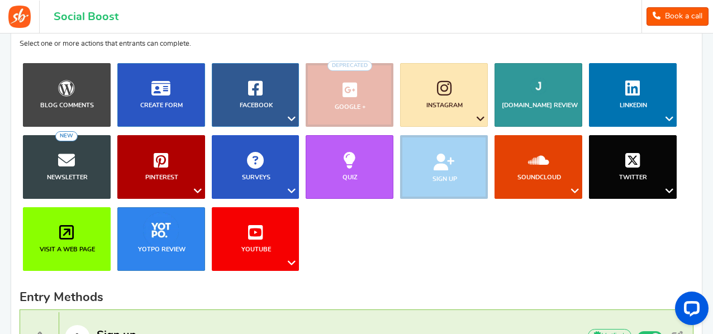
scroll to position [694, 0]
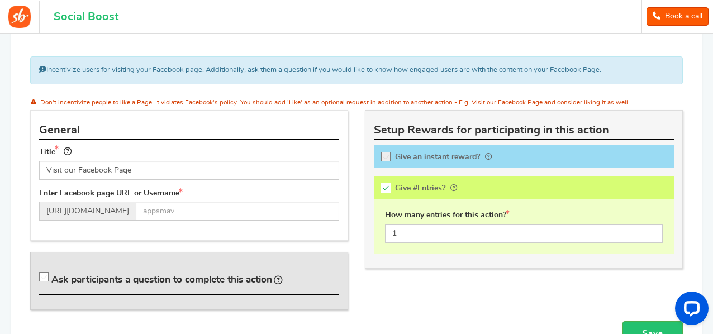
click at [196, 164] on input "Visit our Facebook Page" at bounding box center [189, 170] width 300 height 19
click at [189, 204] on input "text" at bounding box center [238, 211] width 204 height 19
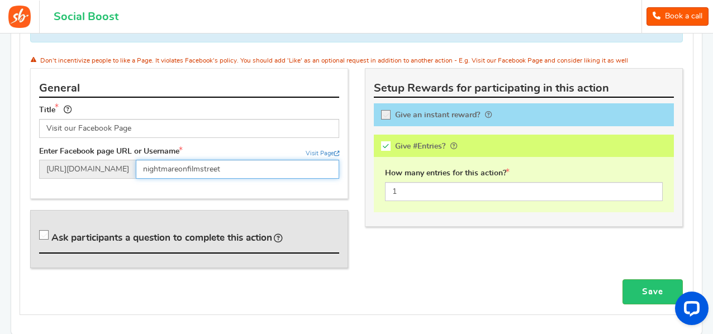
scroll to position [735, 0]
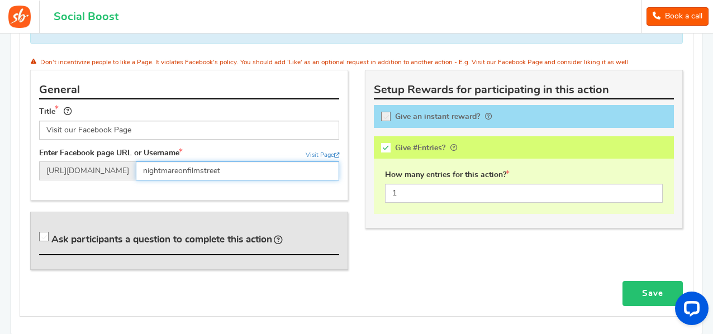
type input "nightmareonfilmstreet"
click at [644, 283] on link "Save" at bounding box center [653, 293] width 60 height 25
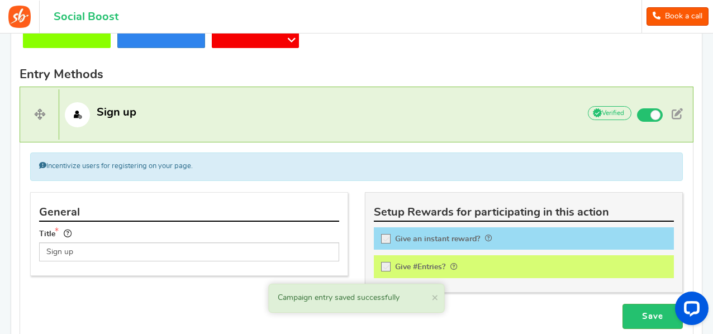
scroll to position [345, 0]
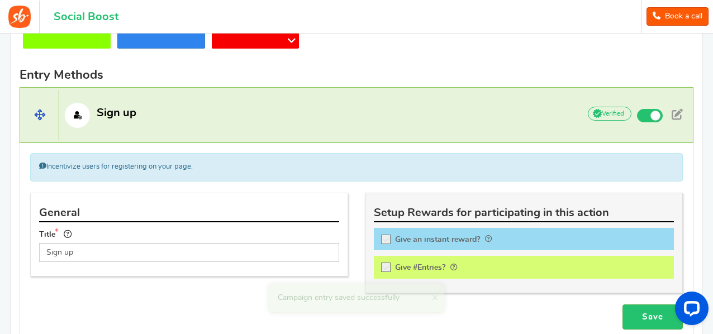
click at [185, 124] on p "Sign up" at bounding box center [313, 115] width 509 height 25
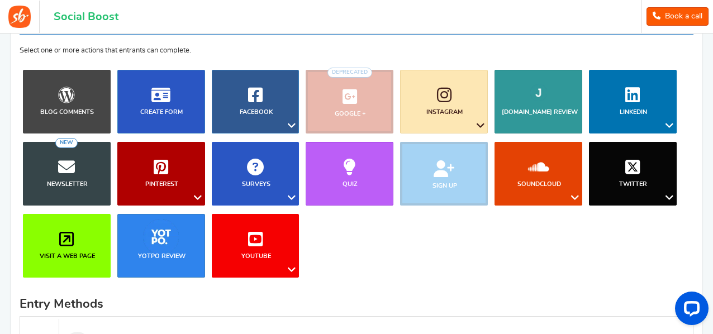
scroll to position [113, 0]
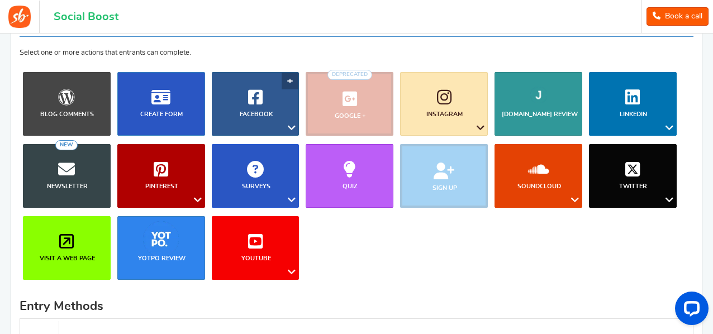
click at [287, 129] on icon at bounding box center [291, 128] width 13 height 15
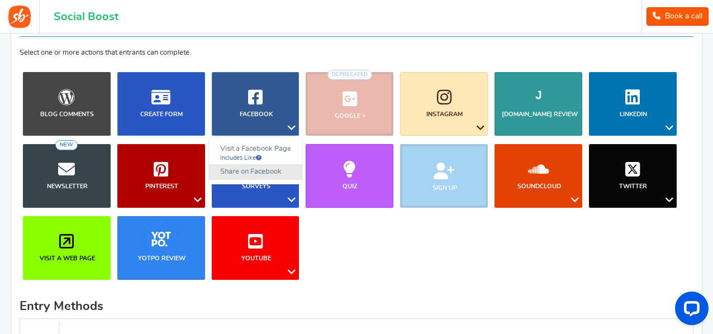
click at [257, 172] on link "Share on Facebook" at bounding box center [255, 172] width 93 height 16
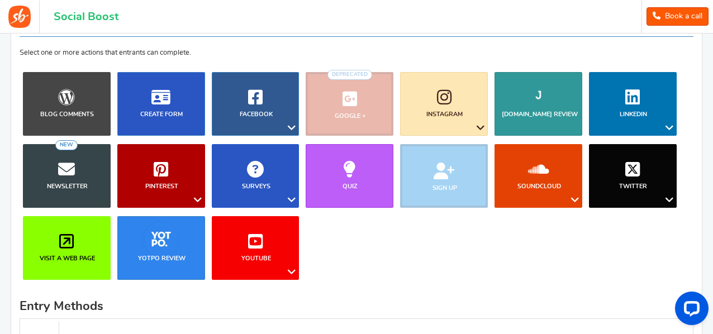
scroll to position [510, 0]
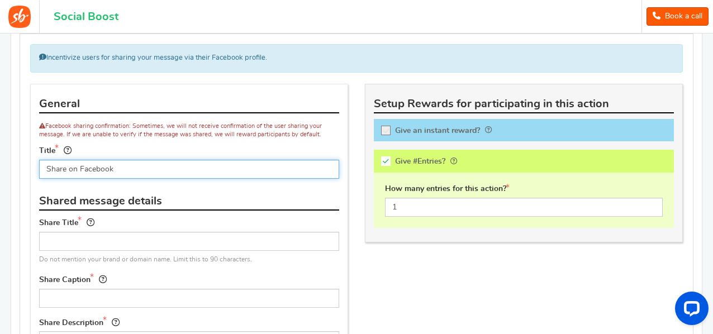
click at [145, 172] on input "Share on Facebook" at bounding box center [189, 169] width 300 height 19
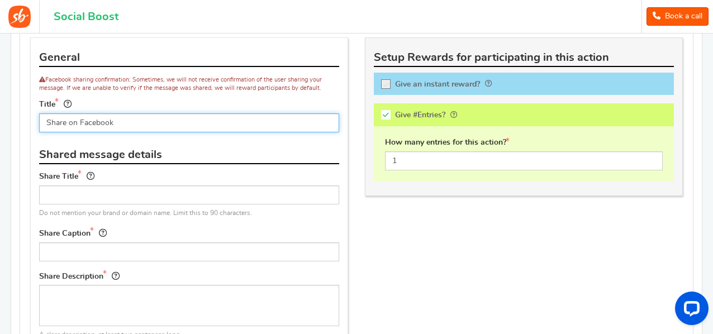
scroll to position [561, 0]
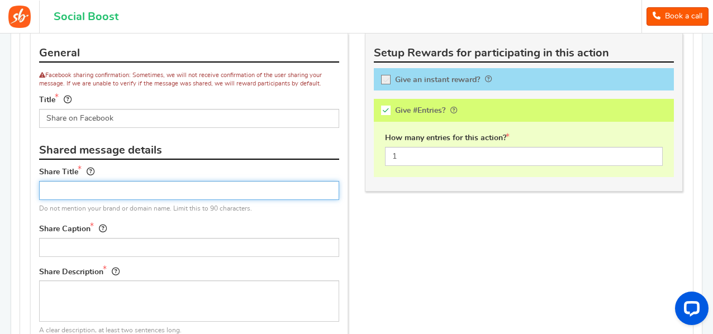
click at [150, 185] on input "text" at bounding box center [189, 190] width 300 height 19
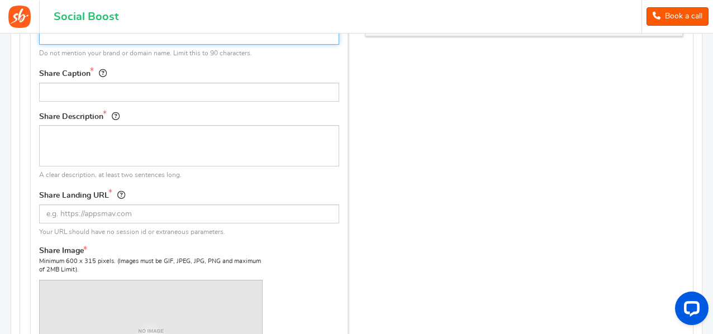
scroll to position [807, 0]
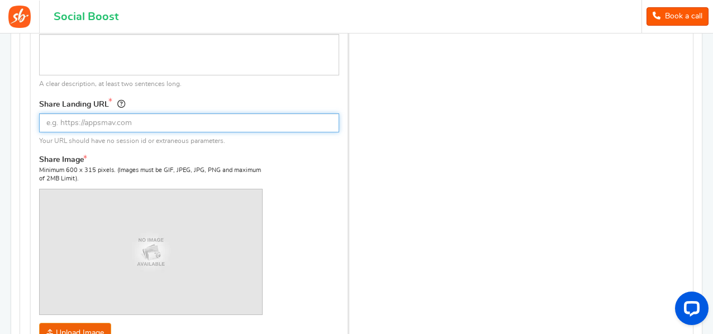
click at [98, 120] on input "text" at bounding box center [189, 122] width 300 height 19
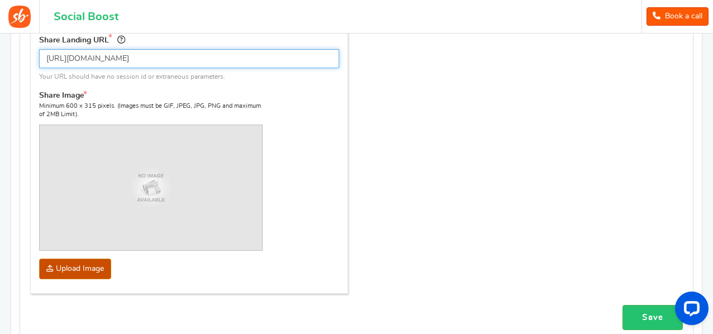
type input "[URL][DOMAIN_NAME]"
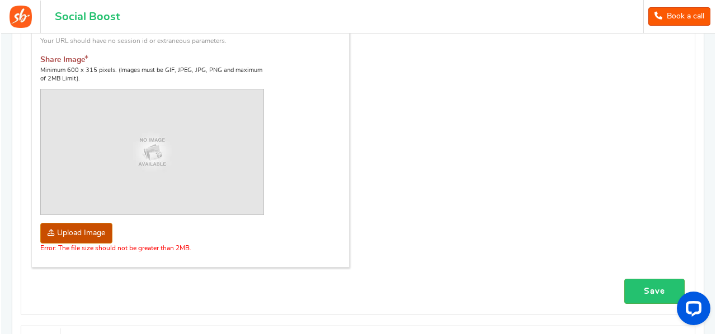
scroll to position [909, 0]
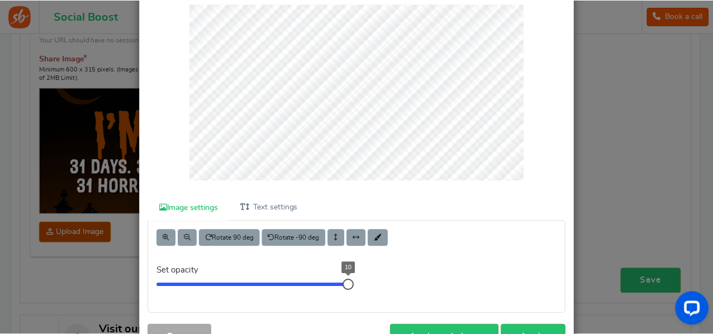
scroll to position [0, 0]
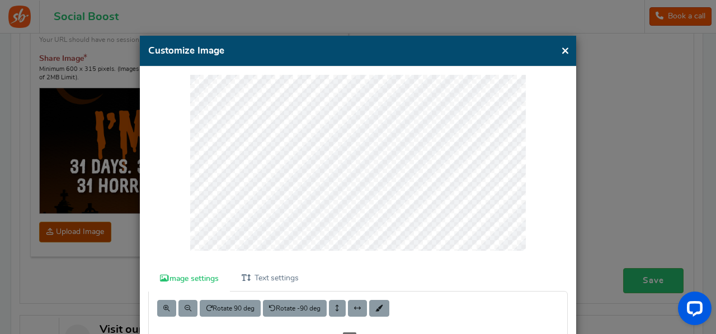
click at [565, 49] on button "×" at bounding box center [565, 51] width 8 height 14
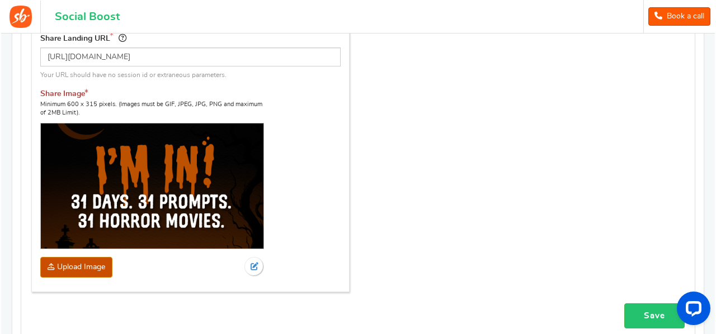
scroll to position [873, 0]
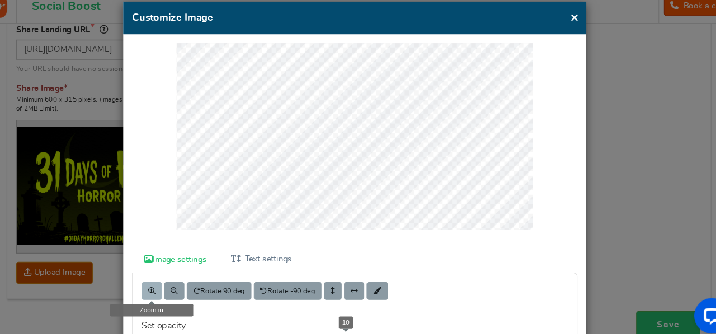
click at [171, 287] on button at bounding box center [166, 285] width 19 height 17
click at [185, 278] on button at bounding box center [187, 285] width 19 height 17
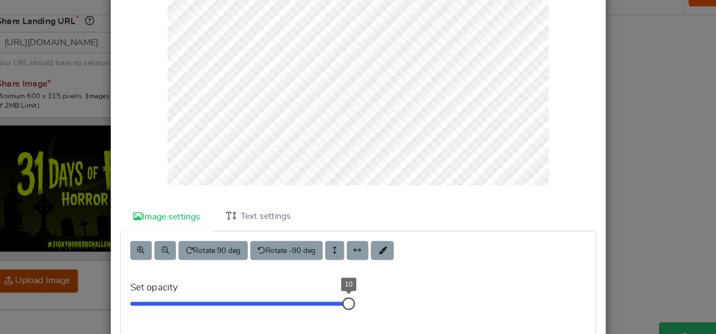
scroll to position [117, 0]
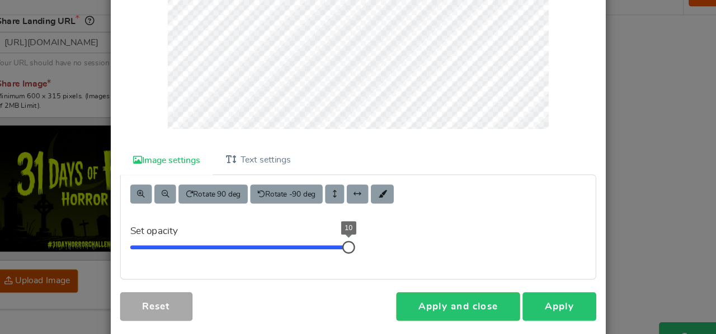
click at [539, 292] on link "Apply" at bounding box center [535, 290] width 65 height 25
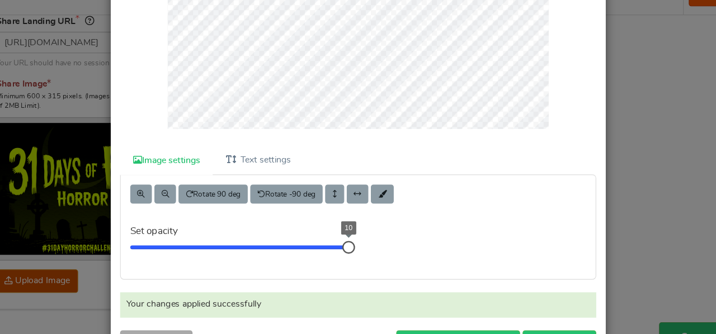
click at [437, 292] on div "Your changes applied successfully" at bounding box center [357, 289] width 419 height 22
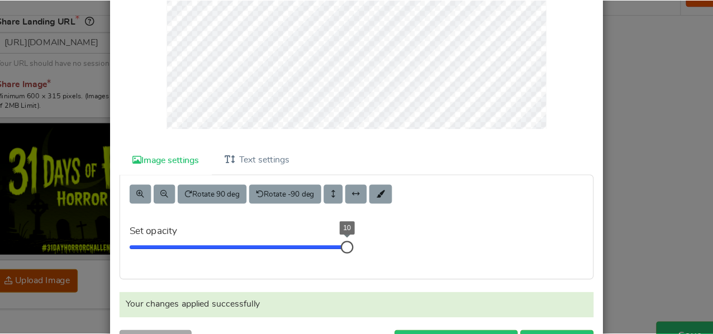
scroll to position [151, 0]
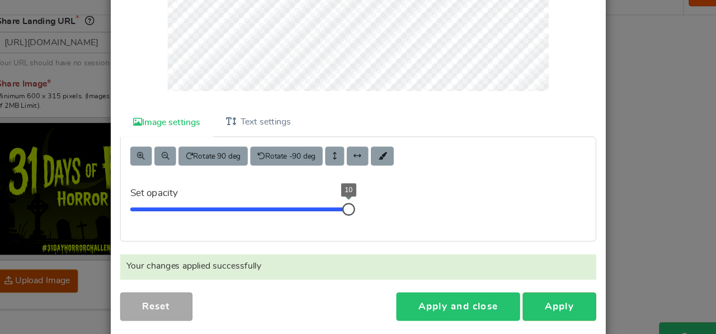
click at [425, 287] on link "Apply and close" at bounding box center [445, 290] width 109 height 25
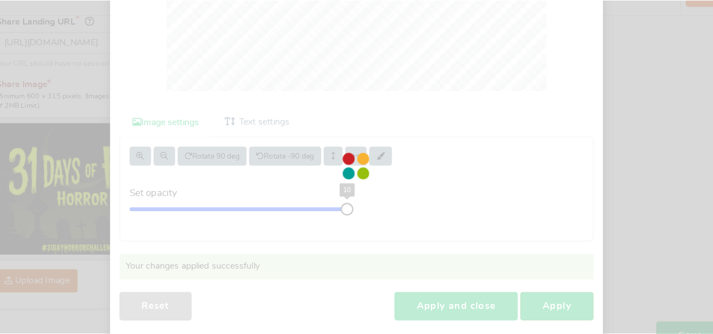
scroll to position [132, 0]
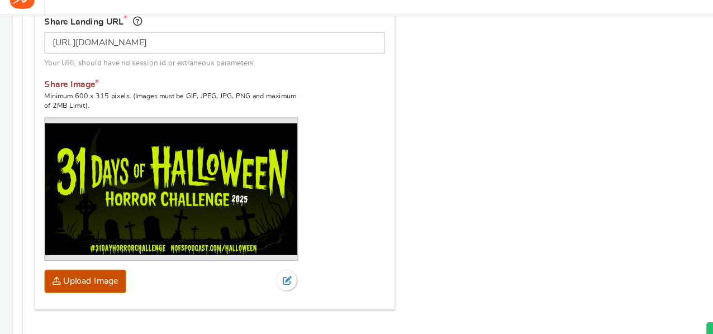
click at [125, 199] on img at bounding box center [151, 187] width 223 height 117
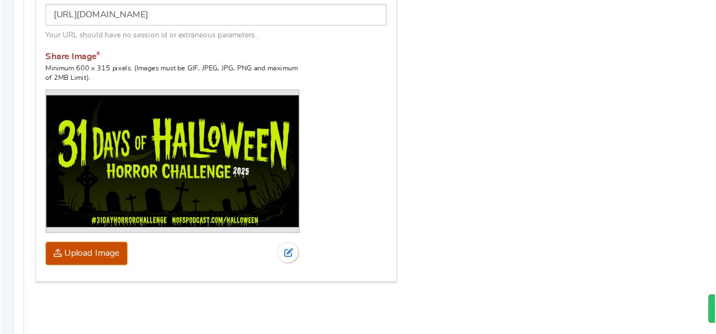
scroll to position [878, 0]
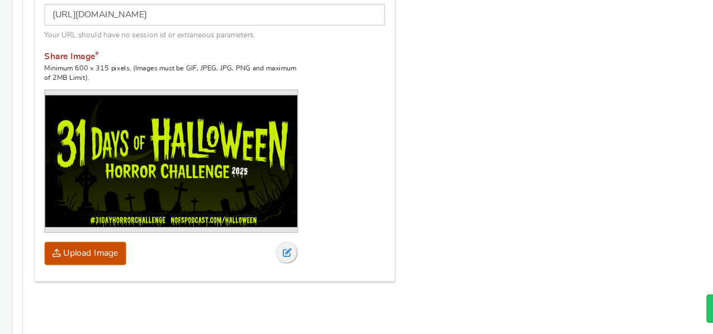
click at [255, 258] on icon at bounding box center [253, 262] width 8 height 8
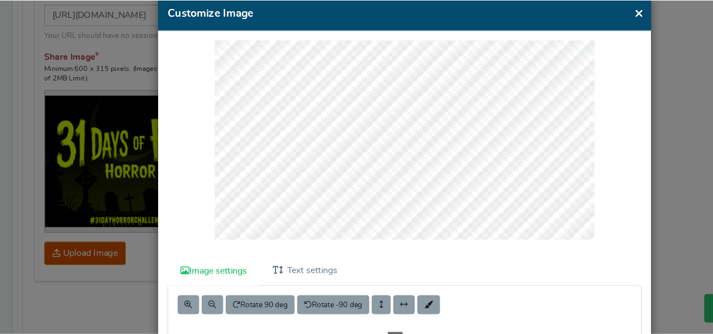
scroll to position [117, 0]
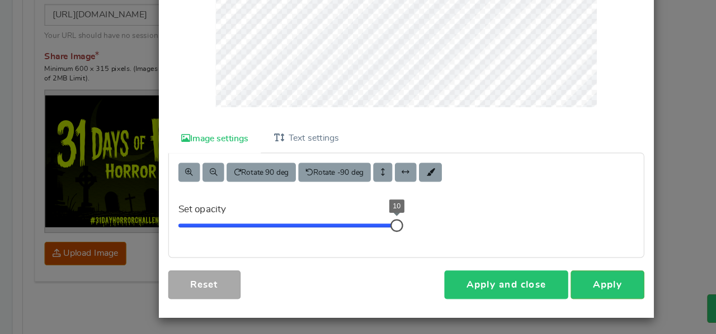
click at [463, 290] on link "Apply and close" at bounding box center [445, 290] width 109 height 25
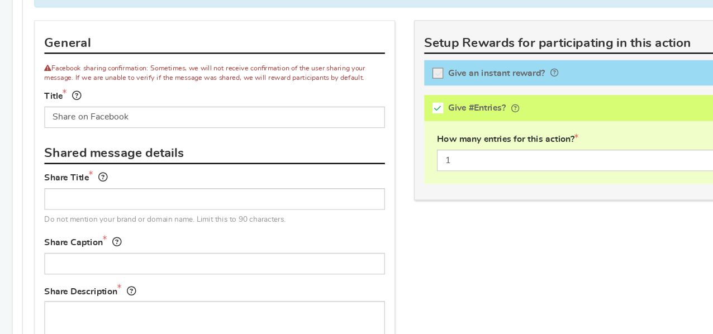
scroll to position [599, 0]
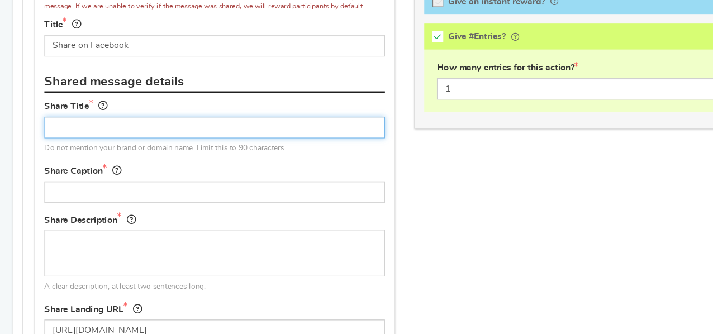
click at [195, 149] on input "text" at bounding box center [189, 152] width 300 height 19
paste input "I just entered the #31DayHorrorChallenge Giveaway 🎃"
click at [229, 152] on input "I just entered the #31DayHorrorChallenge Giveaway 🎃" at bounding box center [189, 152] width 300 height 19
type input "I just entered the #31DayHorrorChallenge Giveaway! 🎃"
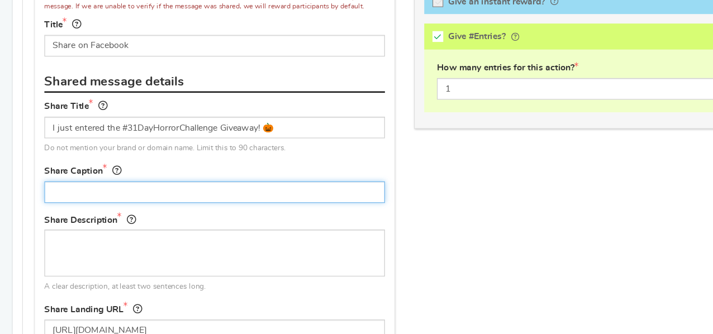
click at [150, 203] on input "text" at bounding box center [189, 209] width 300 height 19
paste input "Nightmare on Film Street is giving away mad science prizes all October — includ…"
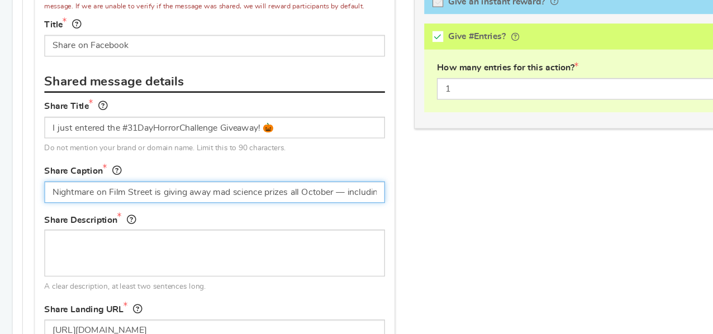
scroll to position [0, 71]
drag, startPoint x: 232, startPoint y: 211, endPoint x: 407, endPoint y: 235, distance: 176.6
click at [407, 235] on div "General Facebook sharing confirmation: Sometimes, we will not receive confirmat…" at bounding box center [357, 285] width 670 height 583
click at [330, 205] on input "Nightmare on Film Street is giving away mad science prizes all October — includ…" at bounding box center [189, 209] width 300 height 19
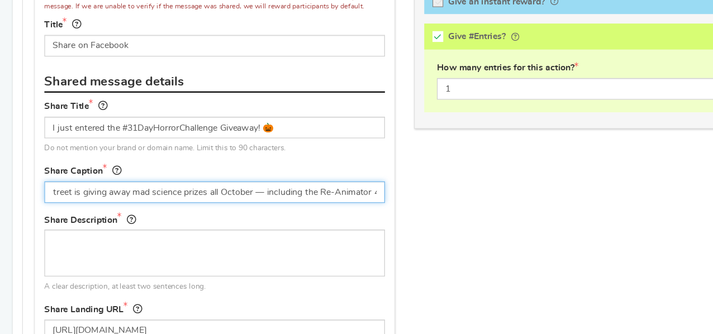
click at [335, 206] on input "Nightmare on Film Street is giving away mad science prizes all October — includ…" at bounding box center [189, 209] width 300 height 19
type input "Nightmare on Film Street is giving away mad science prizes all October — includ…"
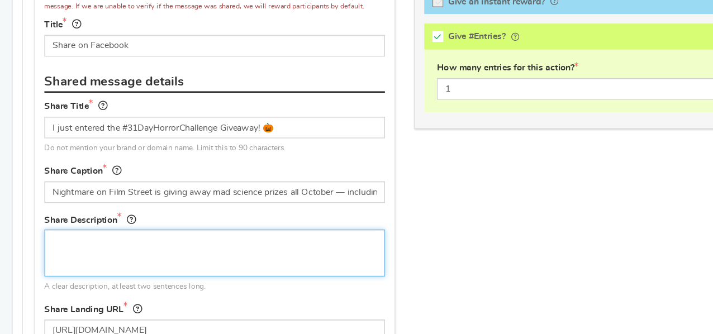
click at [157, 268] on textarea at bounding box center [189, 262] width 300 height 41
paste textarea "Join me in the ultimate [DATE] movie marathon. Watch scary movies all month, sh…"
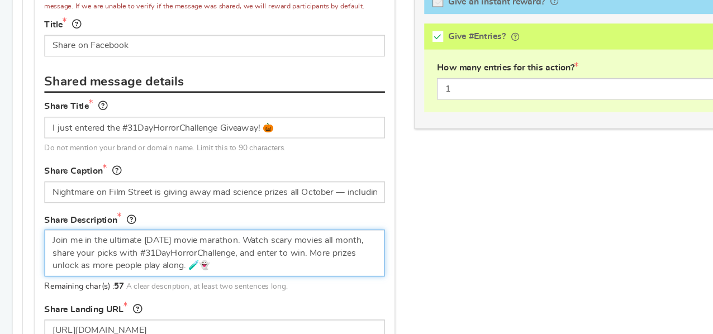
click at [222, 247] on textarea "Join me in the ultimate [DATE] movie marathon. Watch scary movies all month, sh…" at bounding box center [189, 262] width 300 height 41
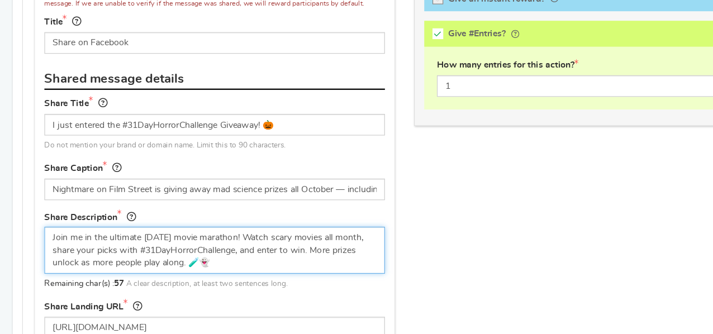
click at [163, 267] on textarea "Join me in the ultimate [DATE] movie marathon! Watch scary movies all month, sh…" at bounding box center [189, 259] width 300 height 41
type textarea "Join me in the ultimate [DATE] movie marathon! Watch scary movies all month, sh…"
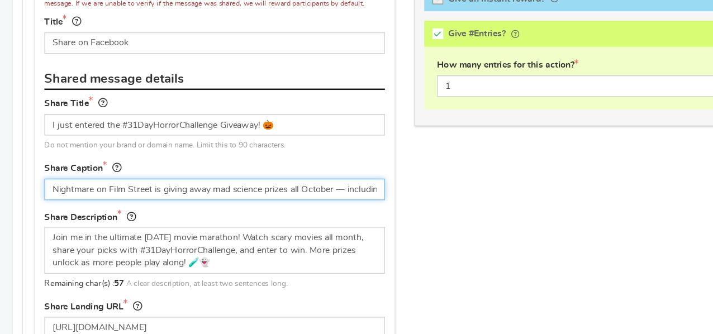
click at [152, 203] on input "Nightmare on Film Street is giving away mad science prizes all October — includ…" at bounding box center [189, 206] width 300 height 19
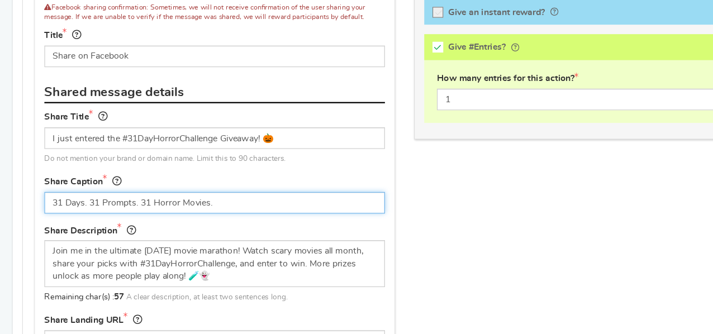
scroll to position [592, 0]
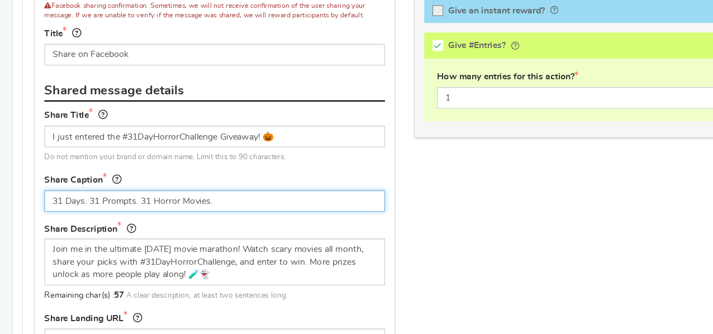
type input "31 Days. 31 Prompts. 31 Horror Movies."
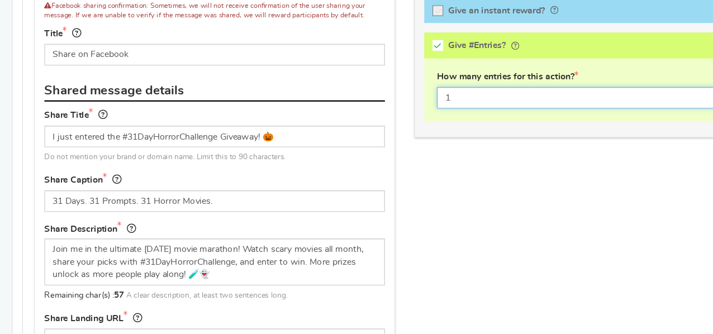
click at [415, 118] on input "1" at bounding box center [524, 125] width 278 height 19
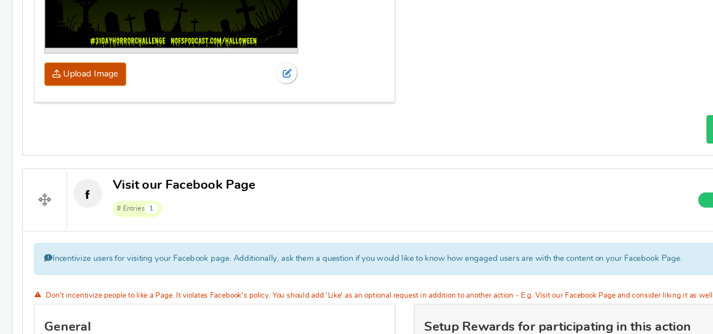
scroll to position [1041, 0]
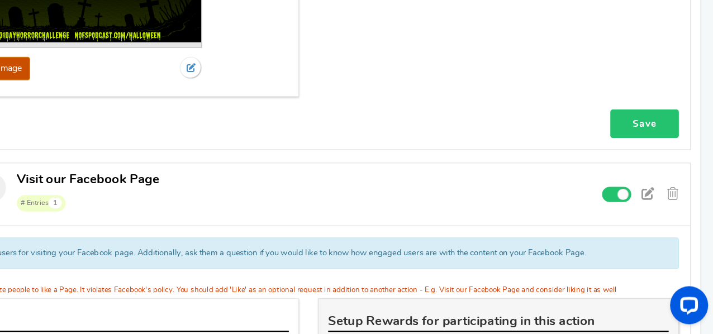
type input "3"
click at [661, 136] on link "Save" at bounding box center [653, 148] width 60 height 25
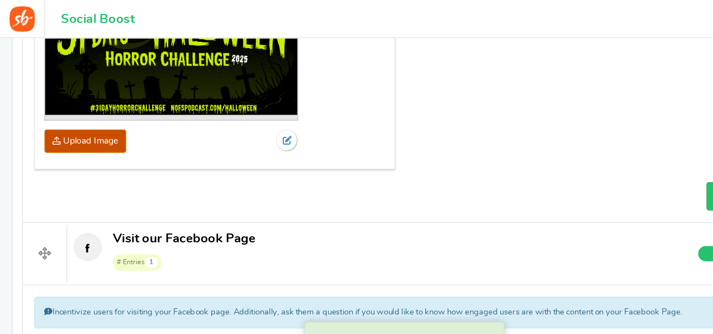
scroll to position [1016, 0]
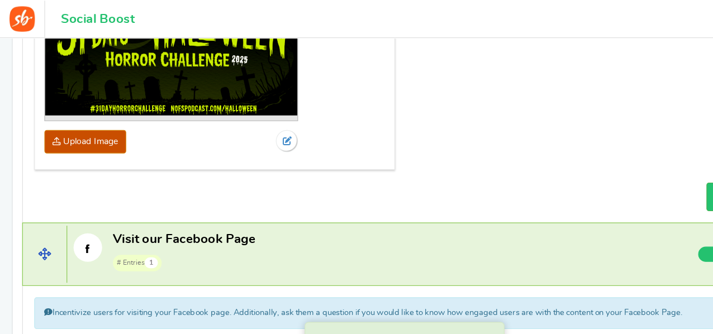
click at [54, 207] on span at bounding box center [39, 224] width 39 height 50
click at [198, 223] on span "# Entries 1" at bounding box center [163, 231] width 126 height 17
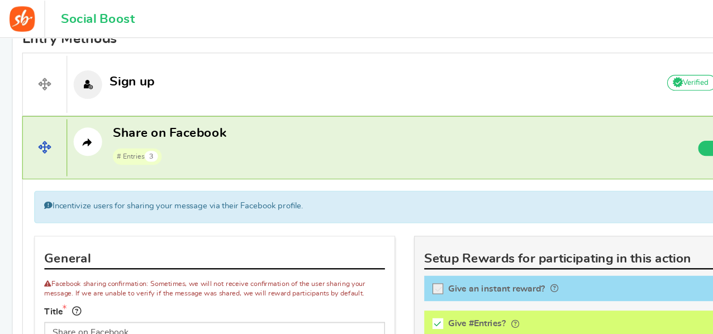
click at [259, 112] on p "Share on Facebook # Entries 3" at bounding box center [314, 128] width 511 height 36
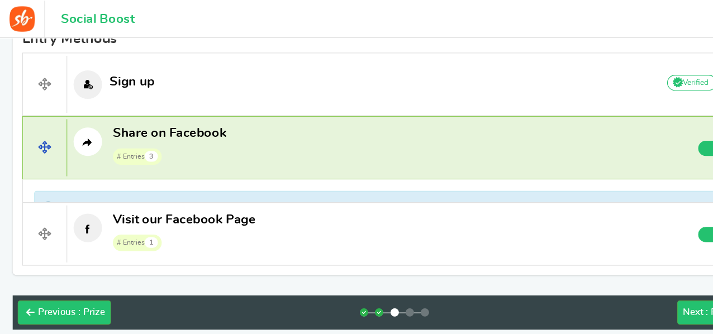
scroll to position [380, 0]
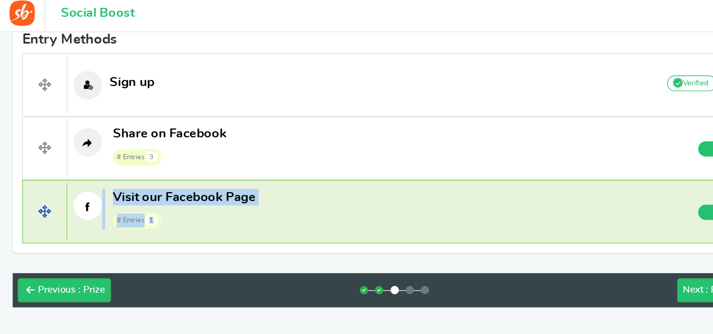
drag, startPoint x: 228, startPoint y: 113, endPoint x: 228, endPoint y: 164, distance: 50.9
click at [228, 164] on div "Sign up Add Your API credentials Non verified Due to platform policies, we cann…" at bounding box center [357, 136] width 674 height 168
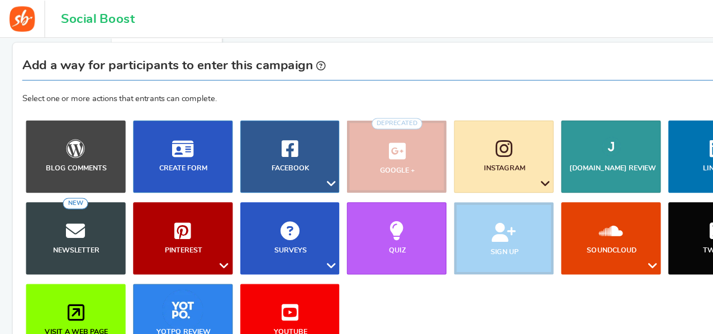
scroll to position [78, 0]
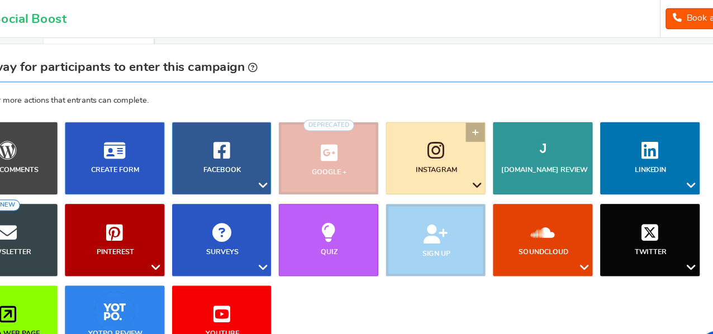
click at [476, 149] on link "Instagram" at bounding box center [444, 140] width 88 height 64
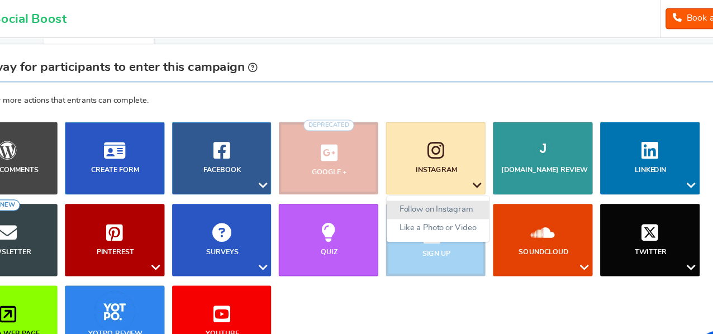
click at [457, 183] on link "Follow on Instagram" at bounding box center [446, 185] width 91 height 16
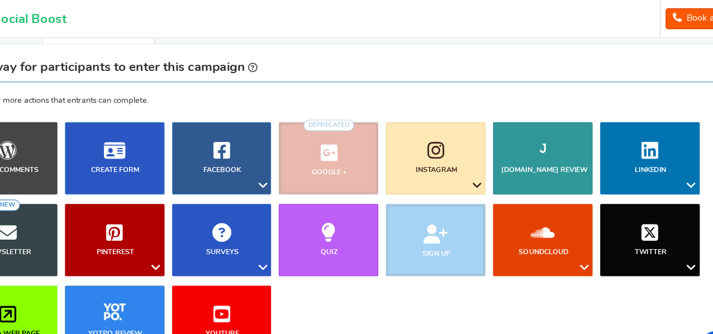
scroll to position [465, 0]
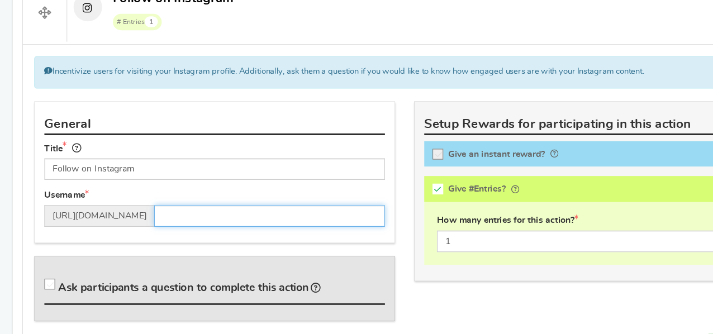
click at [176, 224] on input "text" at bounding box center [238, 229] width 204 height 19
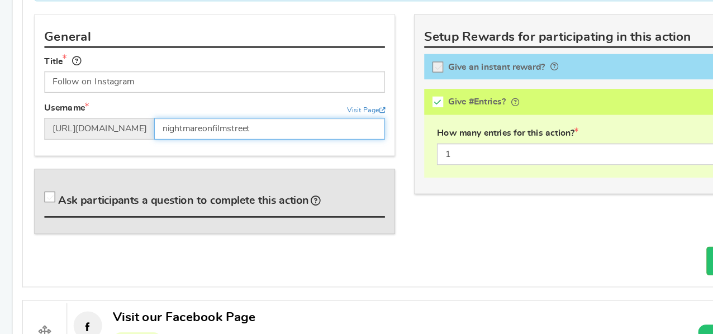
scroll to position [579, 0]
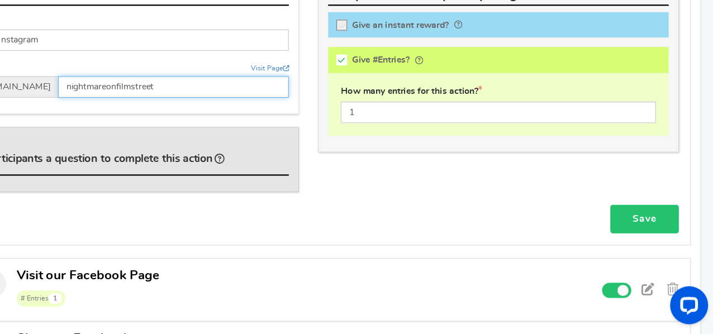
type input "nightmareonfilmstreet"
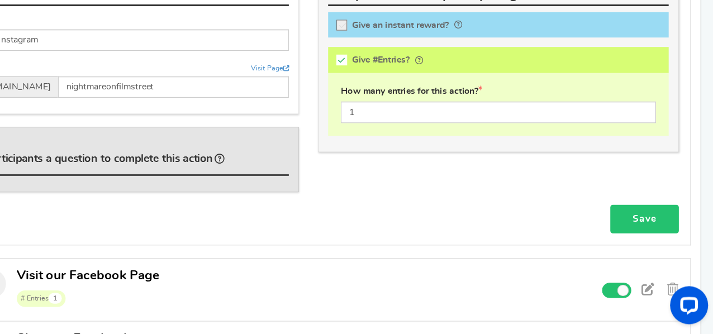
click at [673, 234] on link "Save" at bounding box center [653, 232] width 60 height 25
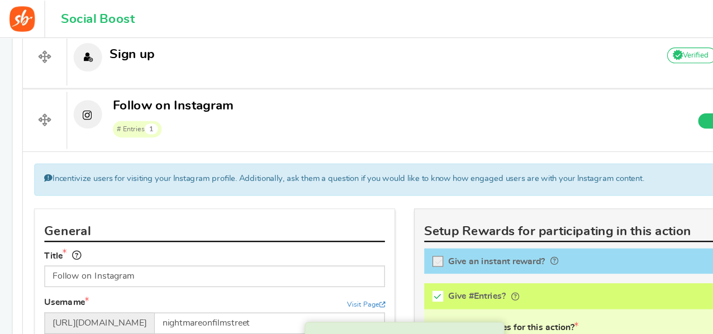
scroll to position [409, 0]
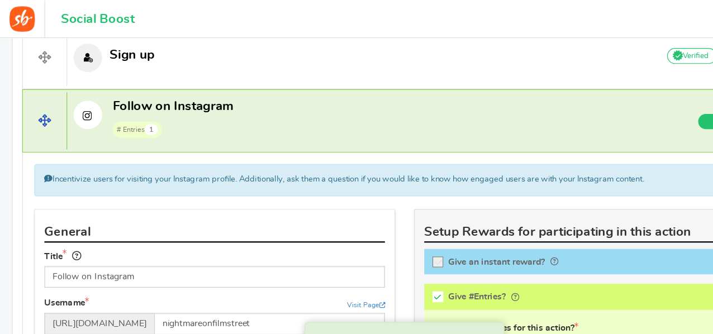
click at [53, 121] on span at bounding box center [39, 107] width 39 height 50
click at [176, 111] on span "# Entries 1" at bounding box center [153, 114] width 106 height 17
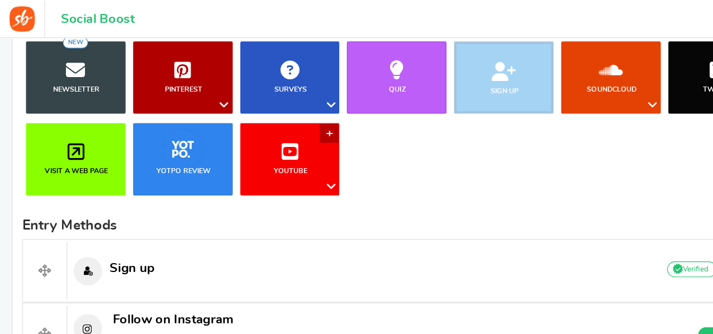
scroll to position [160, 0]
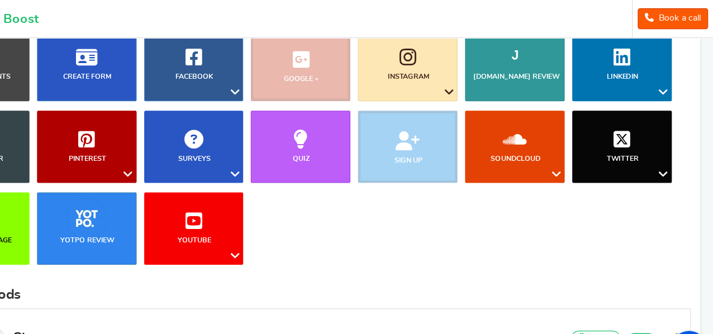
click at [456, 139] on li "Sign up" at bounding box center [444, 130] width 94 height 64
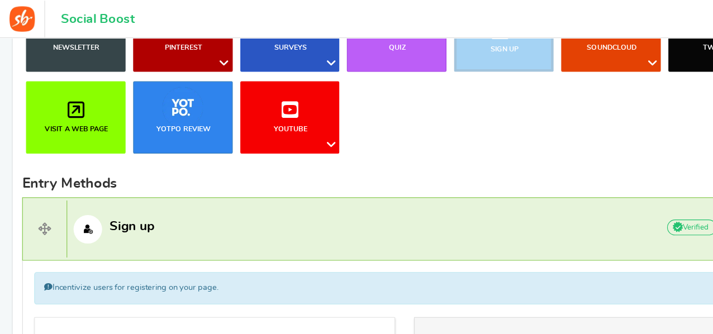
scroll to position [245, 0]
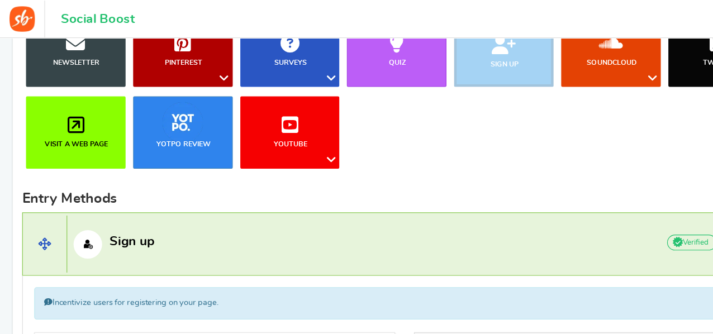
click at [314, 226] on p "Sign up" at bounding box center [313, 215] width 509 height 25
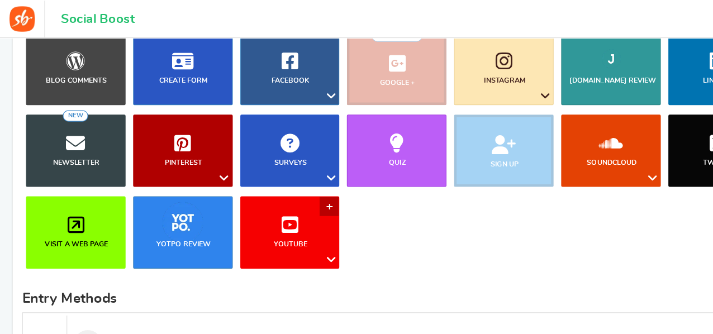
scroll to position [155, 0]
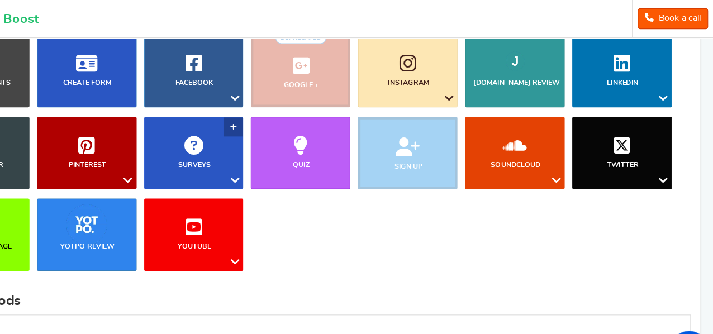
click at [290, 155] on icon at bounding box center [291, 159] width 13 height 15
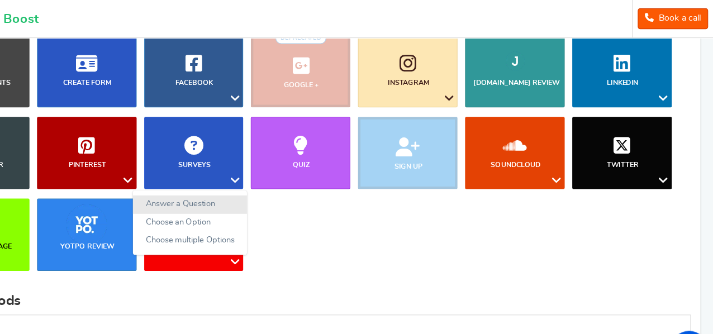
click at [262, 178] on link "Answer a Question" at bounding box center [252, 180] width 101 height 16
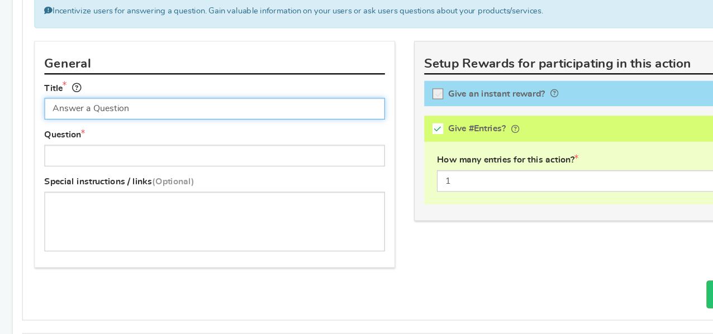
scroll to position [519, 0]
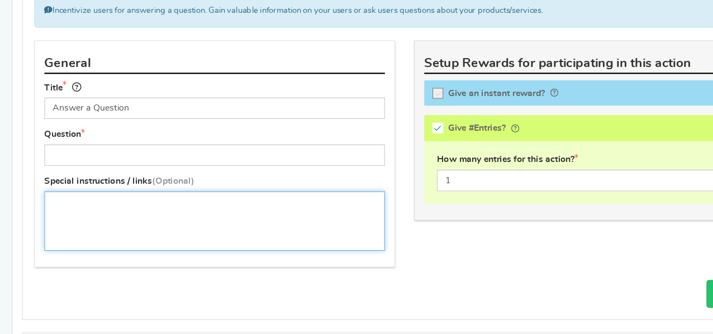
drag, startPoint x: 277, startPoint y: 233, endPoint x: 145, endPoint y: 241, distance: 132.2
click at [145, 241] on textarea at bounding box center [189, 234] width 300 height 53
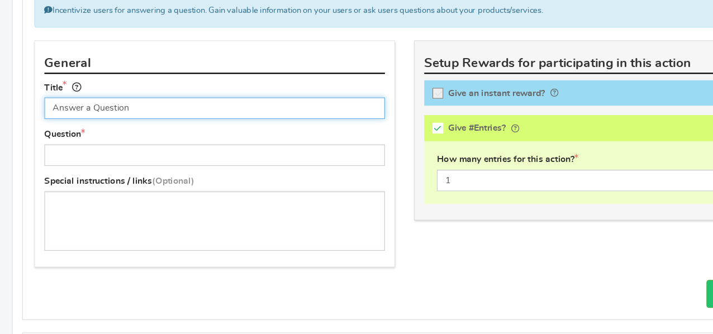
click at [107, 135] on input "Answer a Question" at bounding box center [189, 134] width 300 height 19
paste input "Share the #31DayHorrorChallenge on Instagram"
type input "Share the #31DayHorrorChallenge on Instagram"
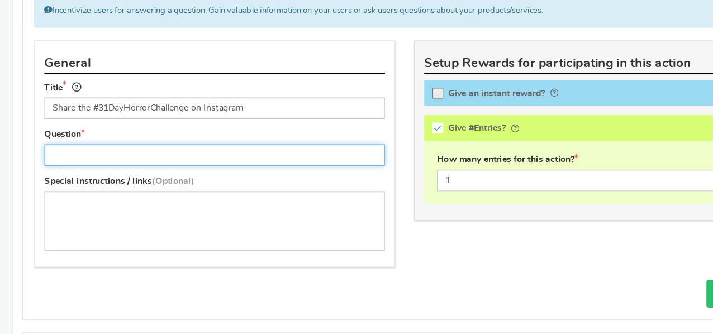
click at [188, 174] on input "text" at bounding box center [189, 176] width 300 height 19
paste input "Share a #31DayHorrorChallenge post on your Instagram feed!"
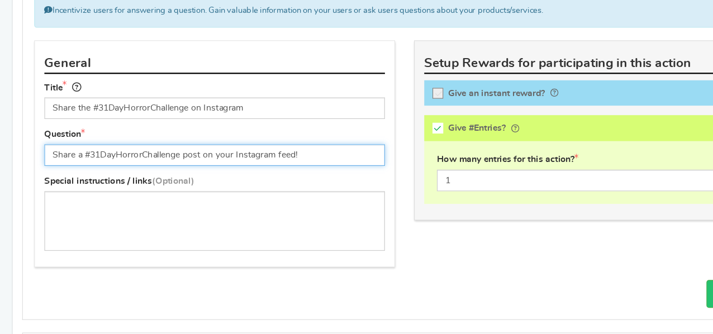
type input "Share a #31DayHorrorChallenge post on your Instagram feed!"
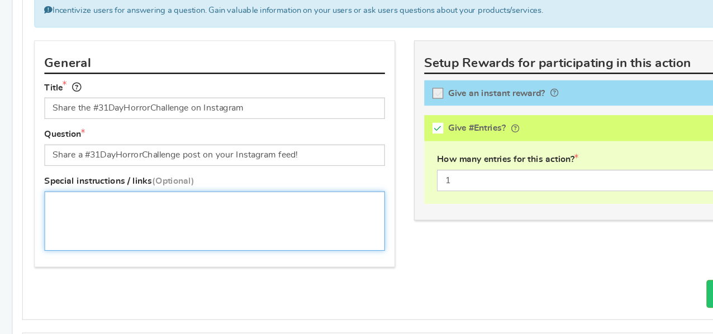
click at [172, 236] on textarea at bounding box center [189, 234] width 300 height 53
paste textarea "Follow @NightmareonFilmStreet on Instagram and share any of our official #31Day…"
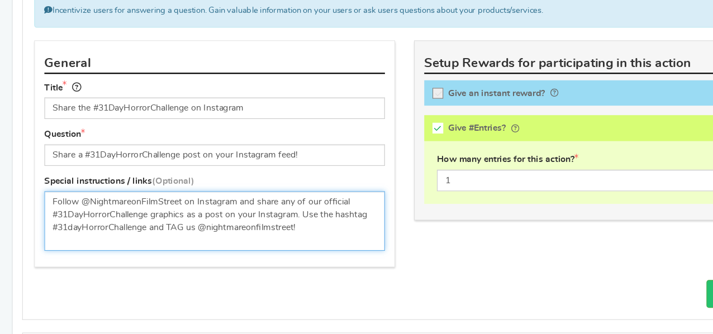
scroll to position [17, 0]
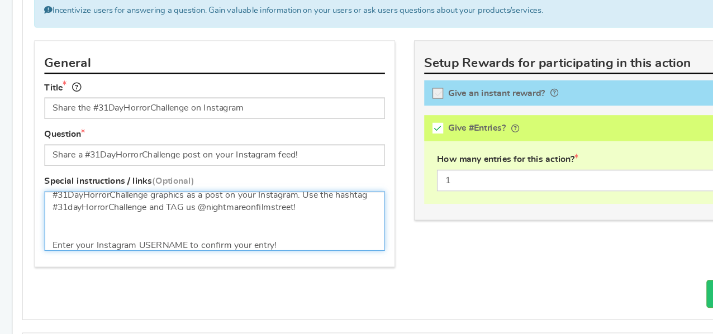
click at [174, 235] on textarea "Follow @NightmareonFilmStreet on Instagram and share any of our official #31Day…" at bounding box center [189, 234] width 300 height 53
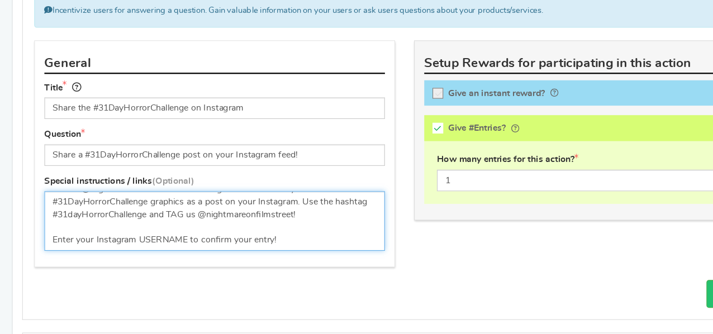
scroll to position [0, 0]
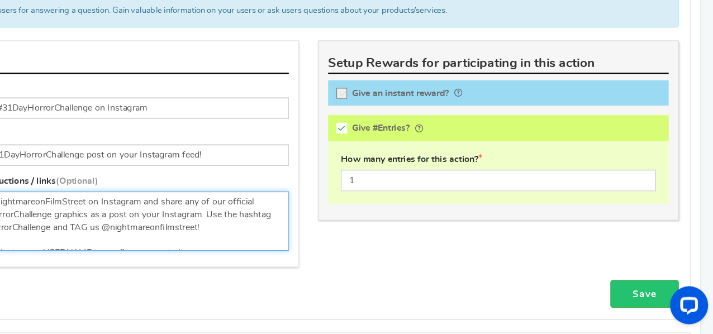
type textarea "Follow @NightmareonFilmStreet on Instagram and share any of our official #31Day…"
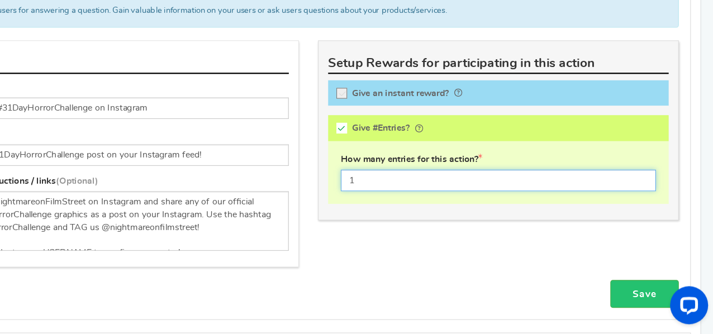
click at [433, 199] on input "1" at bounding box center [524, 198] width 278 height 19
type input "3"
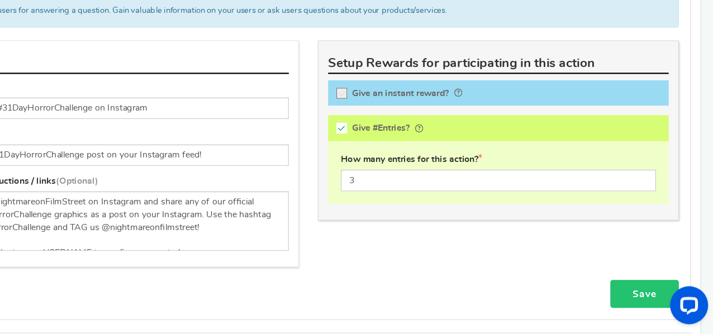
click at [644, 292] on link "Save" at bounding box center [653, 298] width 60 height 25
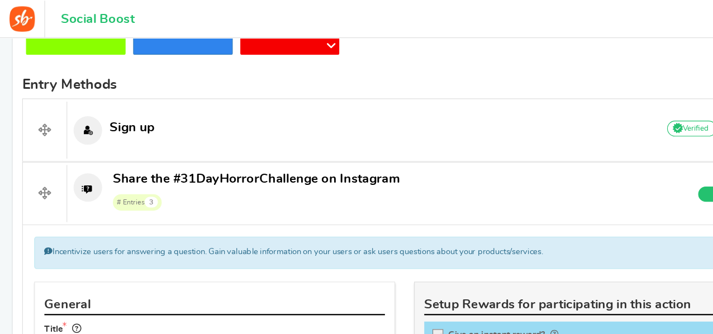
scroll to position [344, 0]
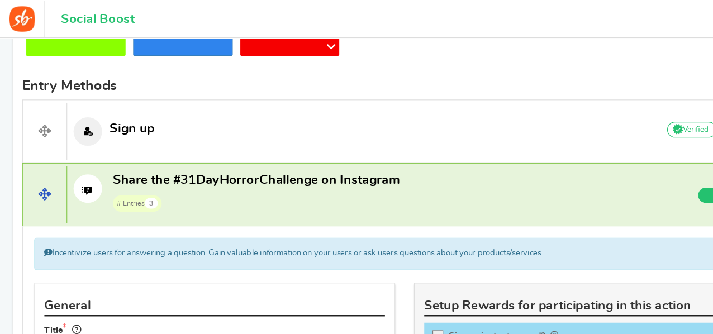
click at [233, 165] on span "Share the #31DayHorrorChallenge on Instagram # Entries 3" at bounding box center [226, 170] width 253 height 36
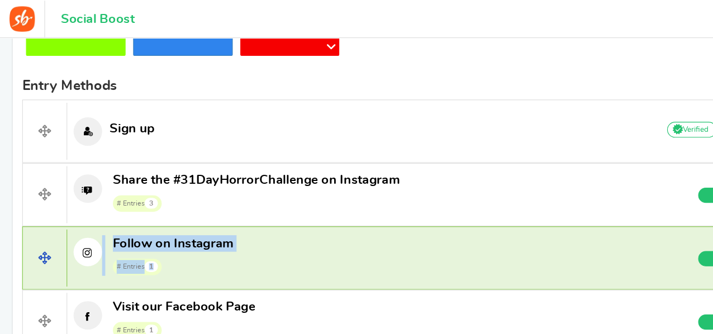
drag, startPoint x: 187, startPoint y: 167, endPoint x: 182, endPoint y: 226, distance: 60.1
click at [182, 226] on div "Sign up Add Your API credentials Non verified Due to platform policies, we cann…" at bounding box center [357, 228] width 674 height 280
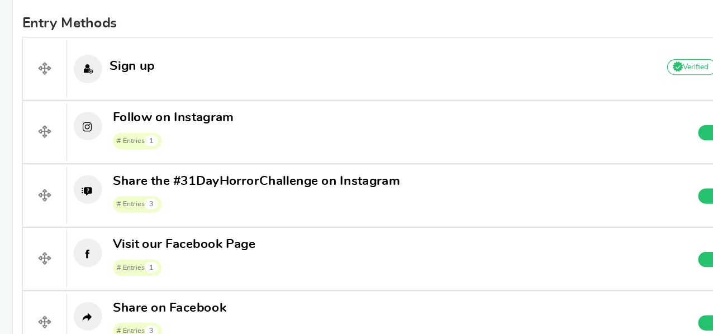
scroll to position [363, 0]
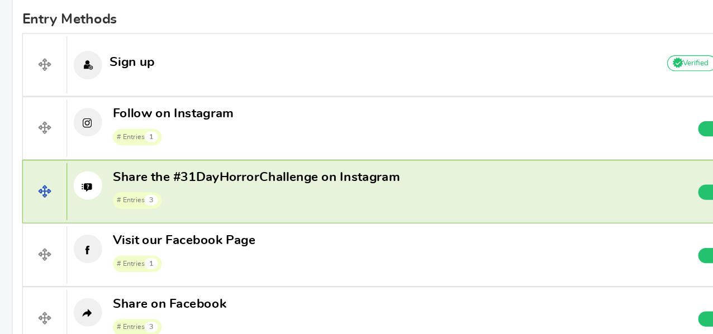
click at [73, 202] on icon at bounding box center [77, 203] width 25 height 25
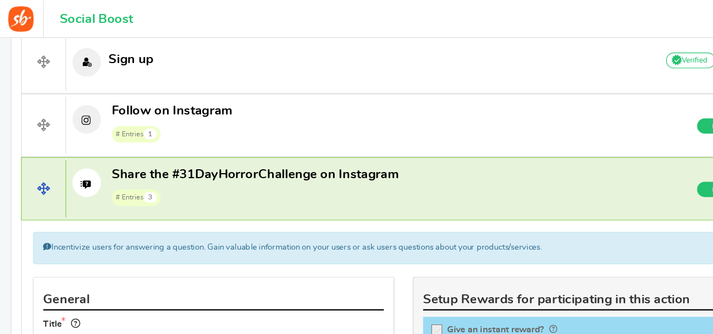
scroll to position [399, 0]
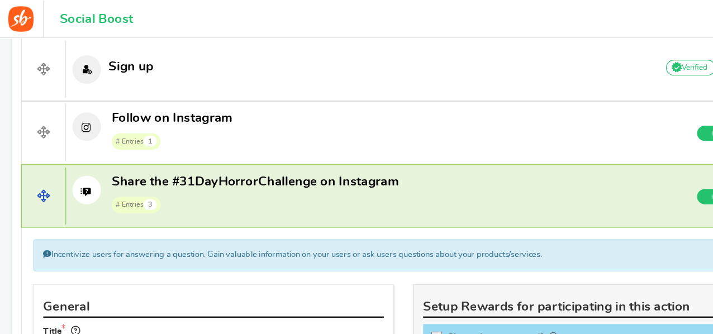
click at [42, 165] on span at bounding box center [39, 173] width 39 height 50
click at [242, 163] on span "Share the #31DayHorrorChallenge on Instagram" at bounding box center [226, 160] width 253 height 15
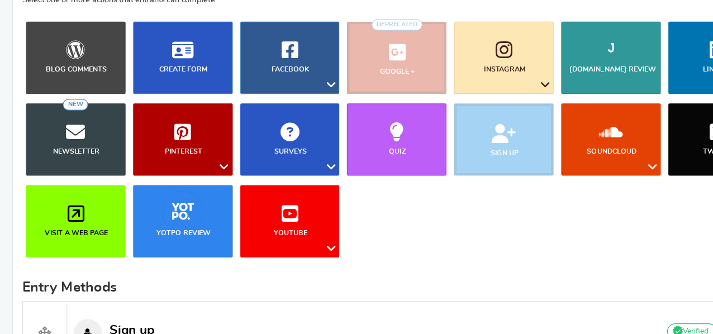
scroll to position [132, 0]
